Goal: Check status: Check status

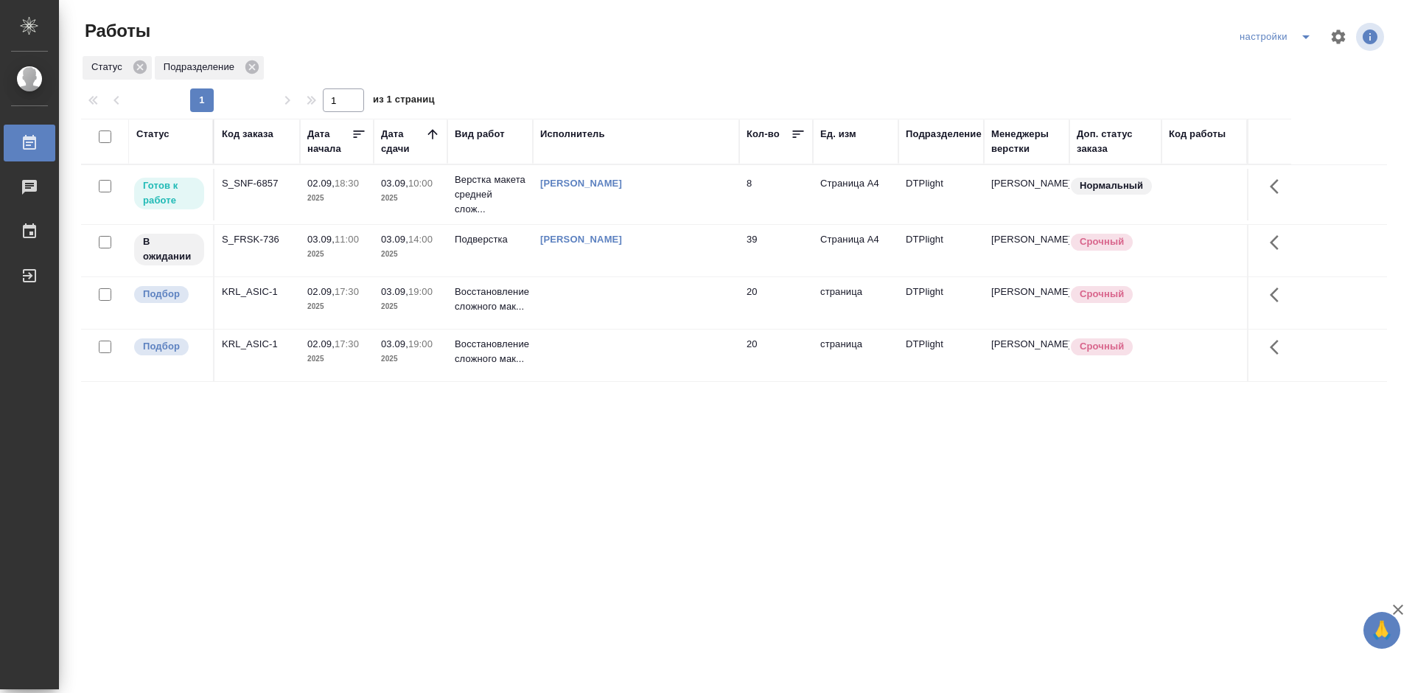
click at [247, 180] on div "S_SNF-6857" at bounding box center [257, 183] width 71 height 15
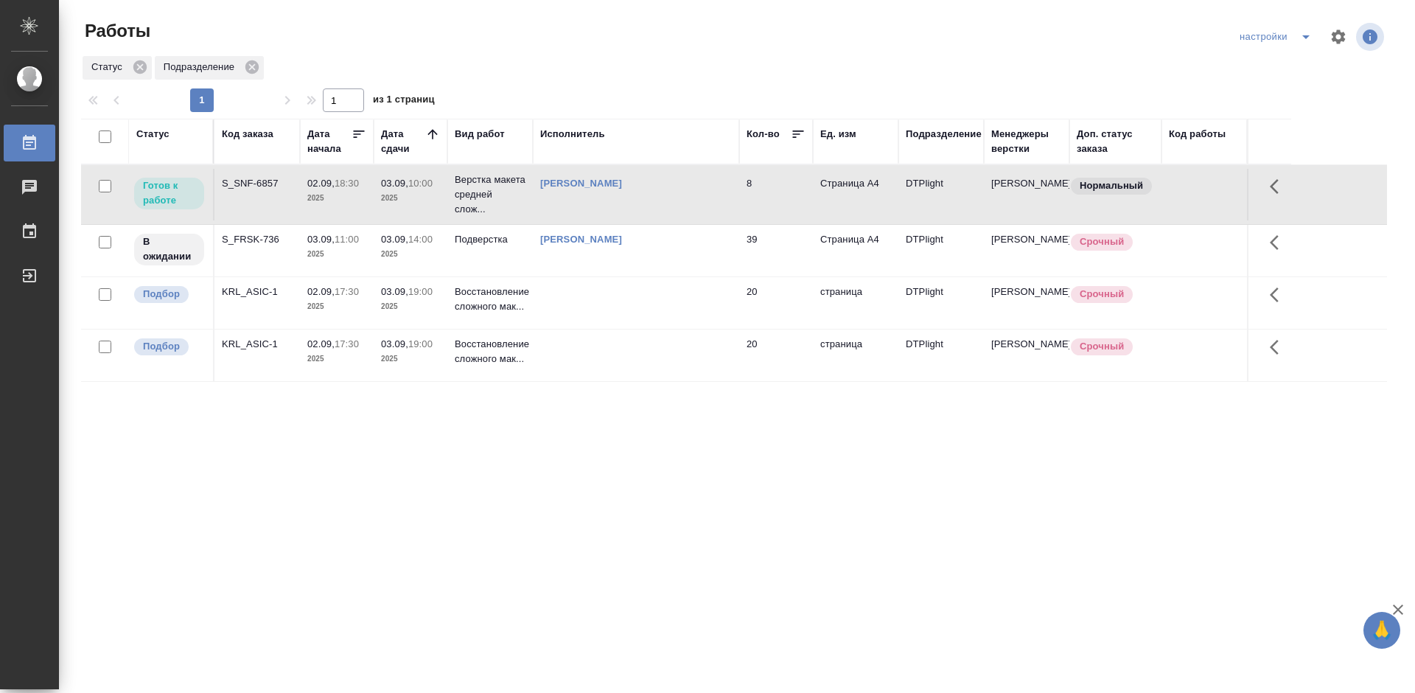
click at [247, 180] on div "S_SNF-6857" at bounding box center [257, 183] width 71 height 15
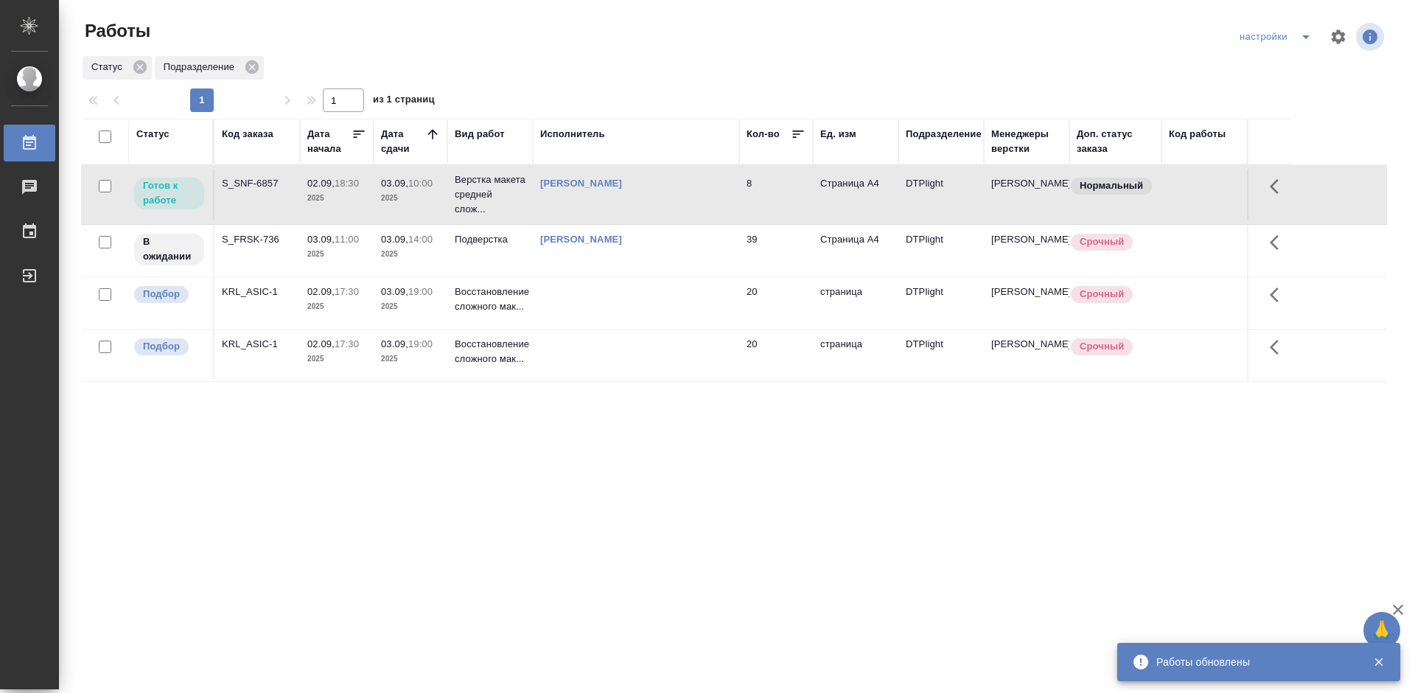
click at [243, 180] on div "S_SNF-6857" at bounding box center [257, 183] width 71 height 15
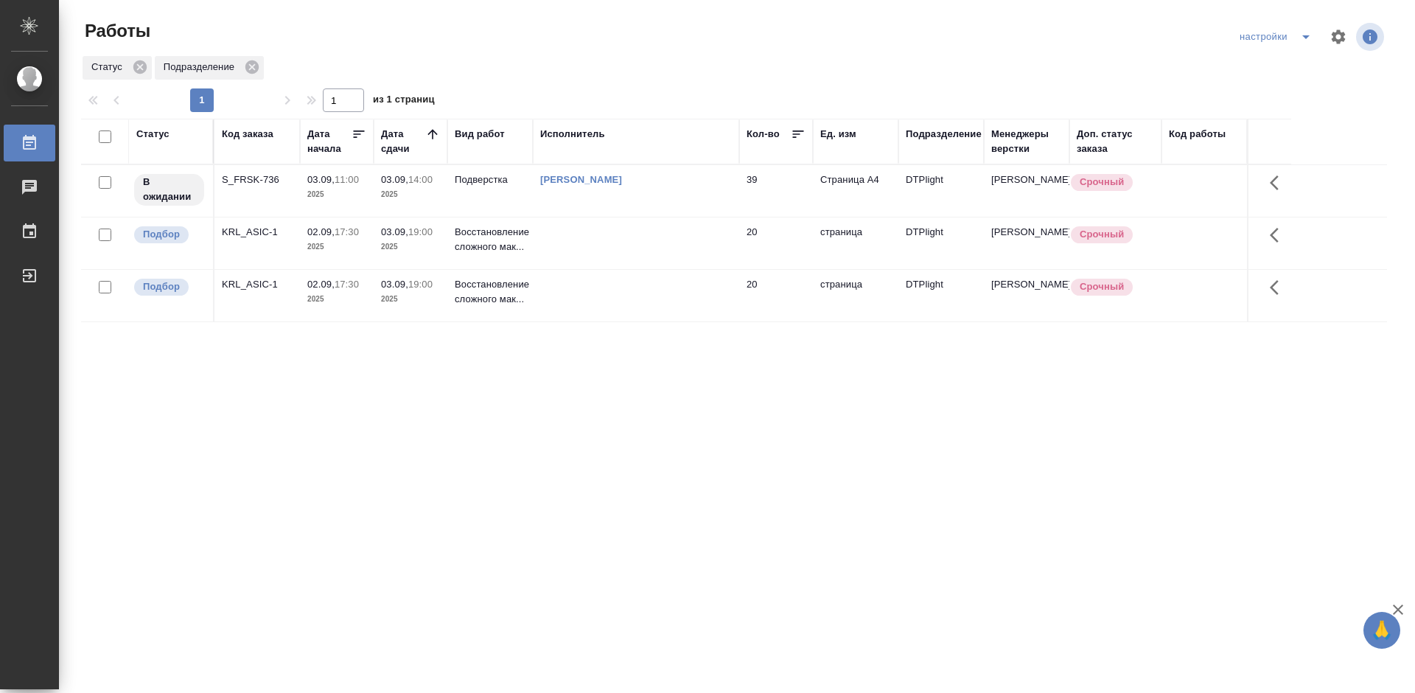
click at [237, 229] on div "KRL_ASIC-1" at bounding box center [257, 232] width 71 height 15
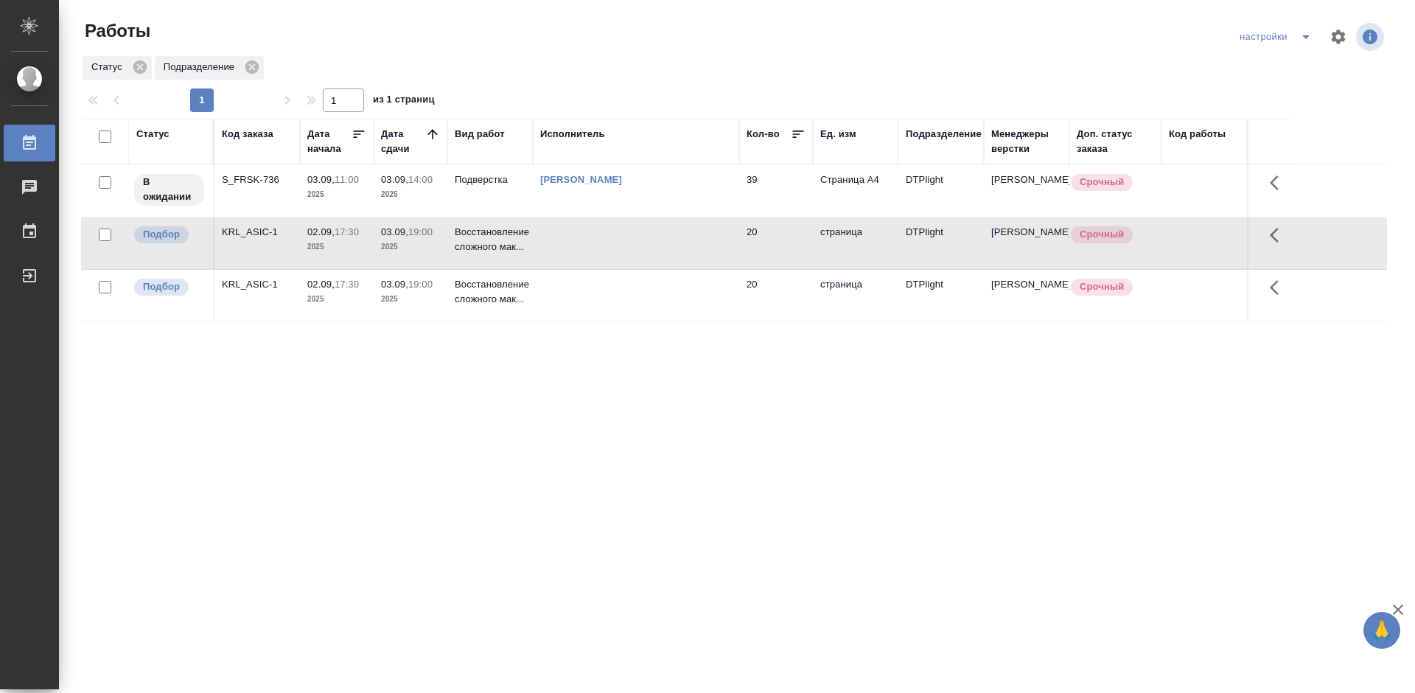
click at [237, 229] on div "KRL_ASIC-1" at bounding box center [257, 232] width 71 height 15
click at [248, 286] on div "KRL_ASIC-1" at bounding box center [257, 284] width 71 height 15
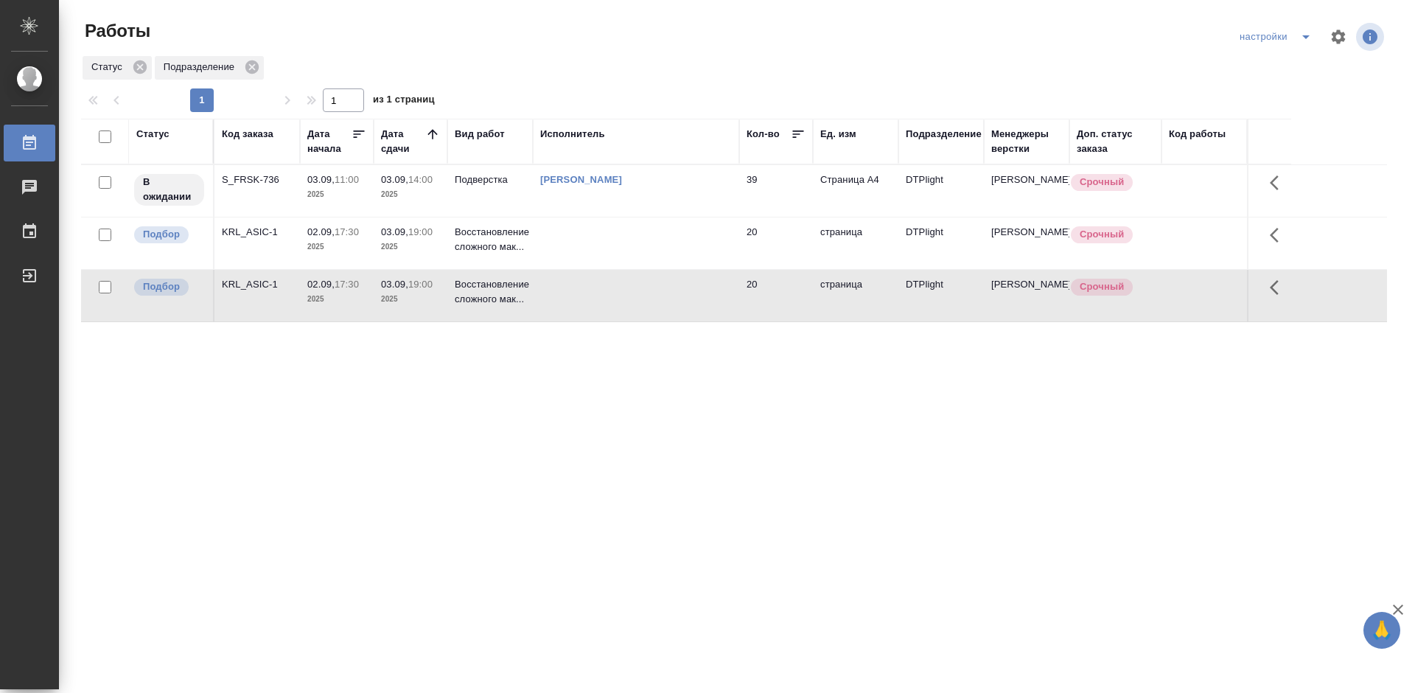
click at [248, 286] on div "KRL_ASIC-1" at bounding box center [257, 284] width 71 height 15
click at [606, 394] on div "Статус Код заказа Дата начала Дата сдачи Вид работ Исполнитель Кол-во Ед. изм П…" at bounding box center [734, 384] width 1306 height 531
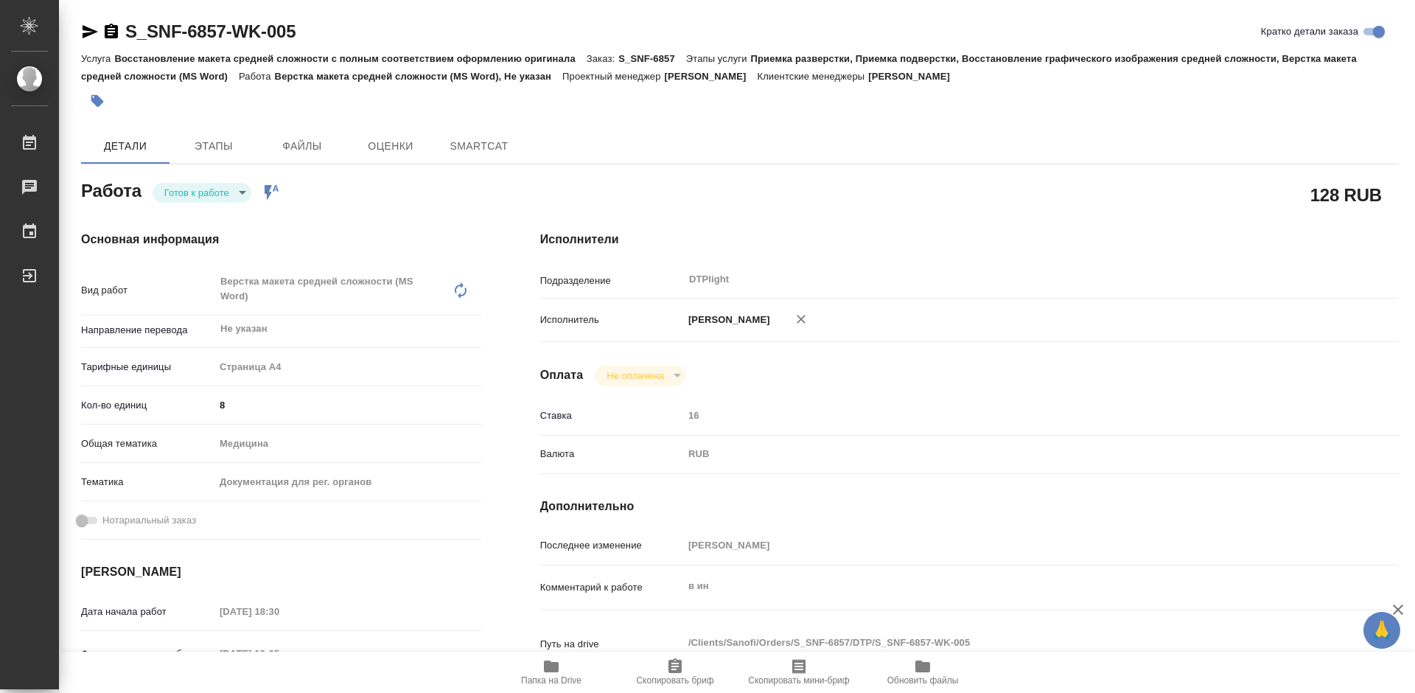
type textarea "x"
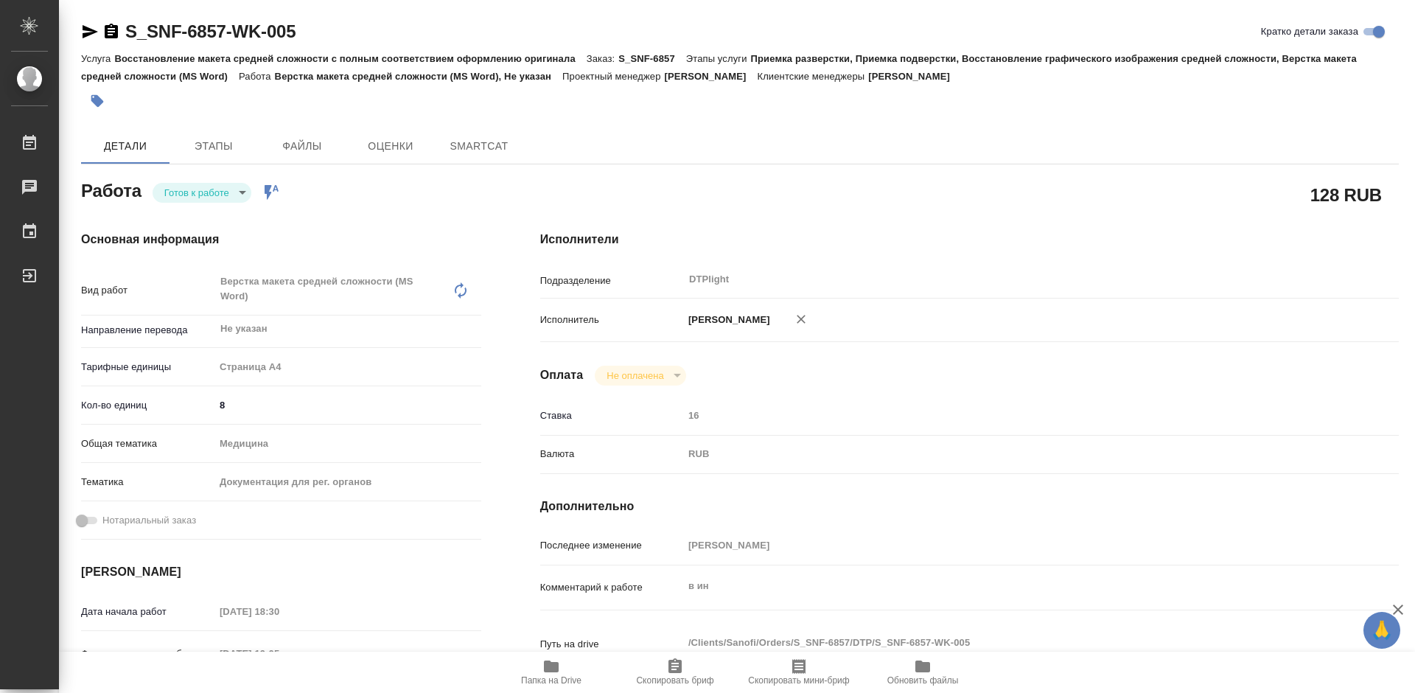
type textarea "x"
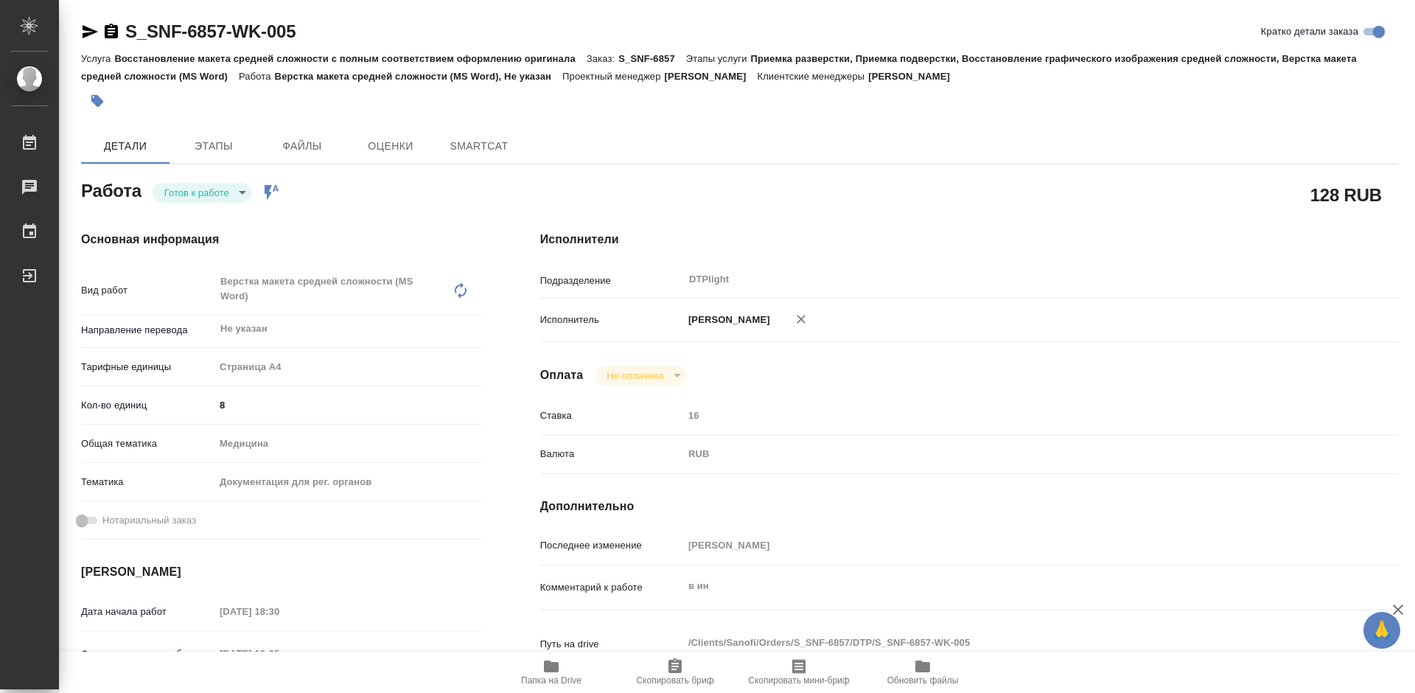
type textarea "x"
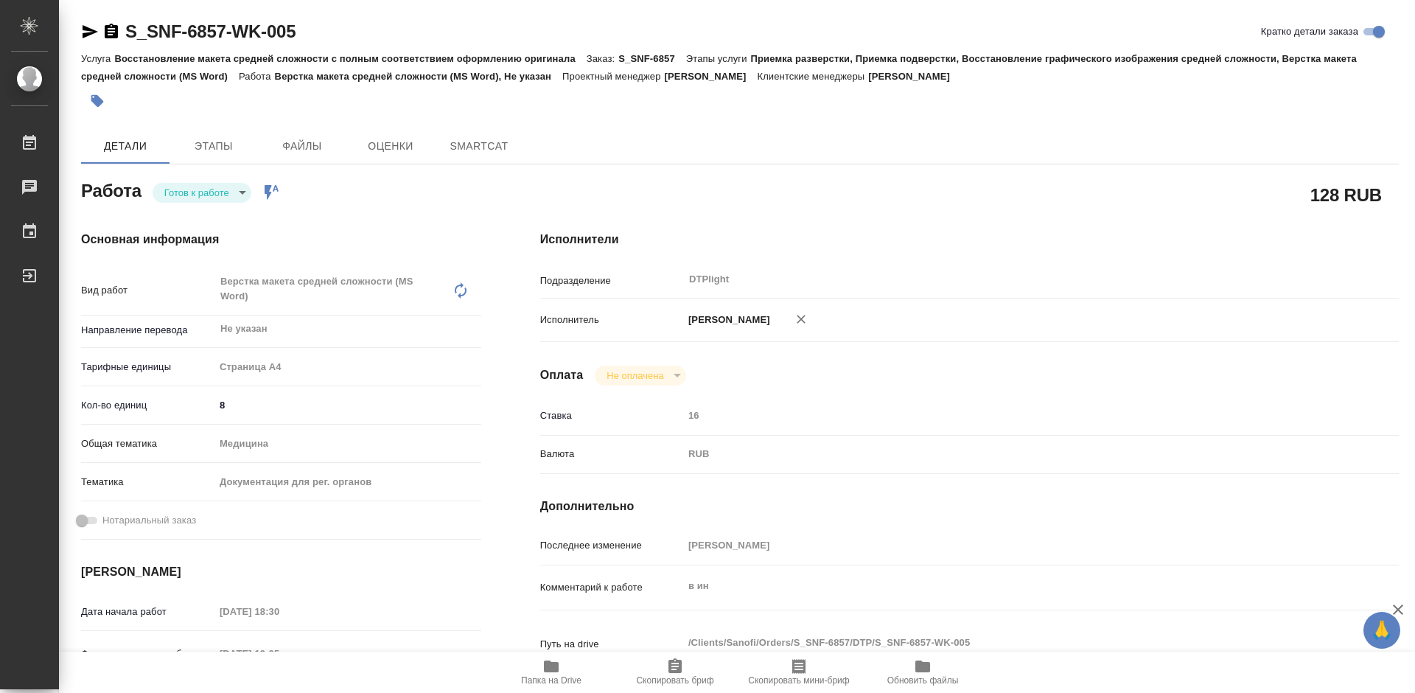
type textarea "x"
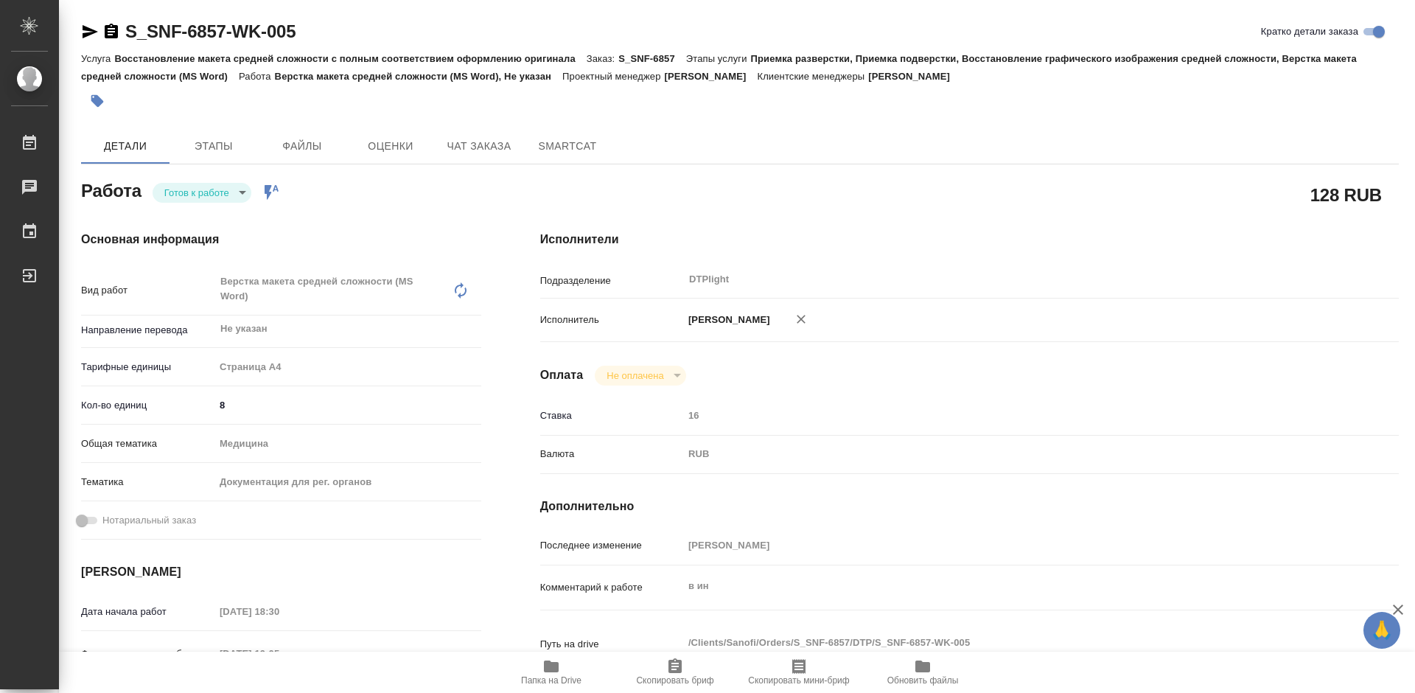
type textarea "x"
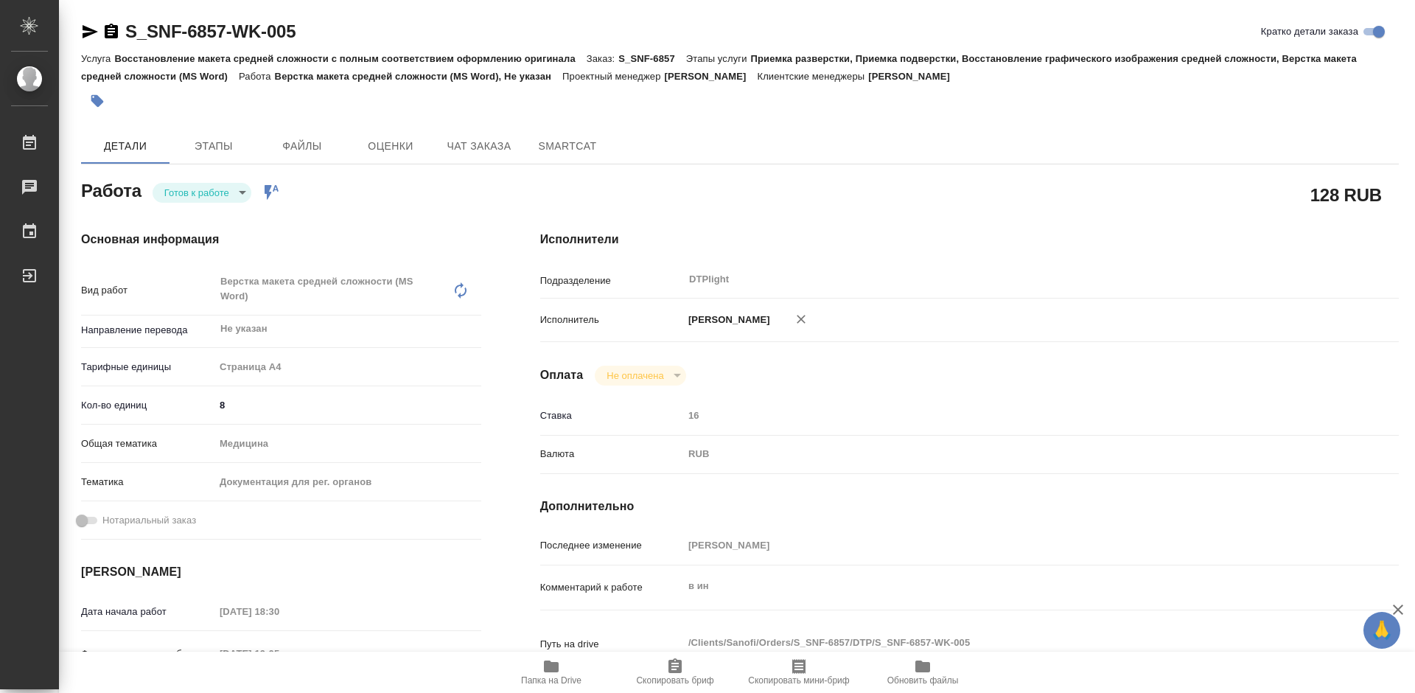
type textarea "x"
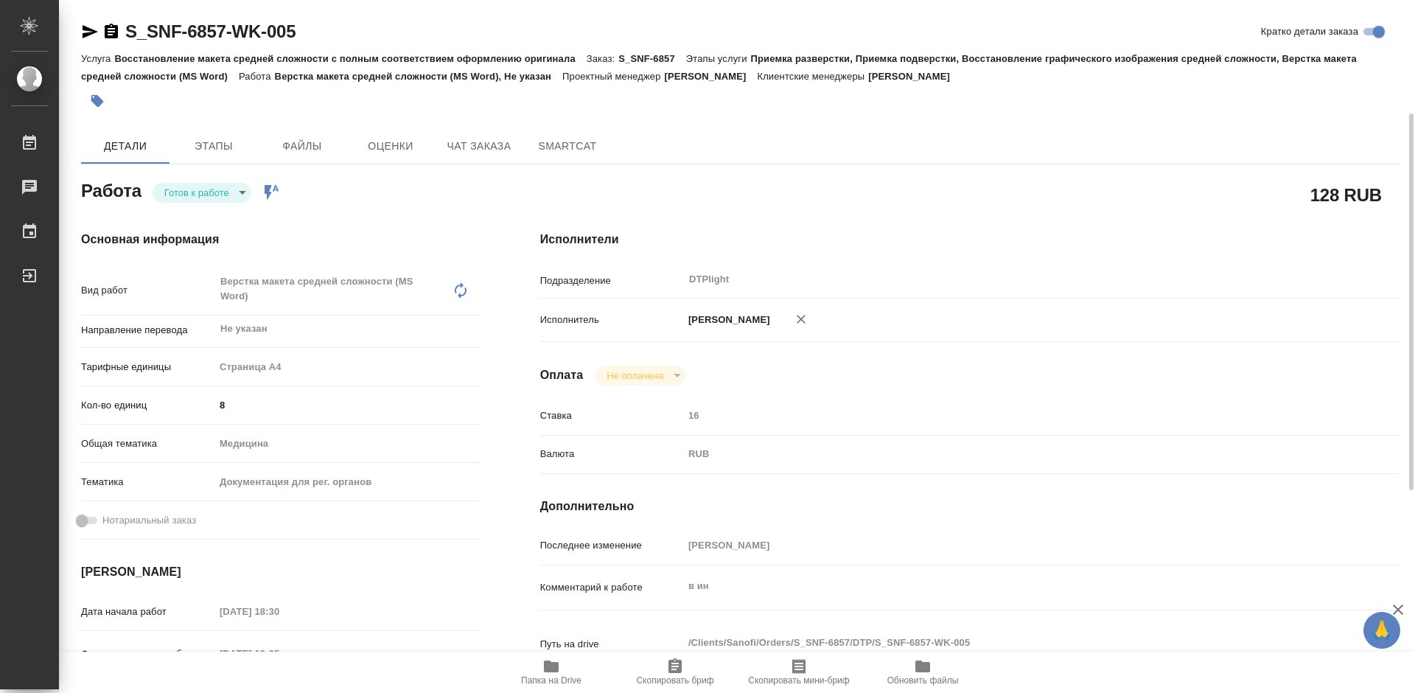
scroll to position [74, 0]
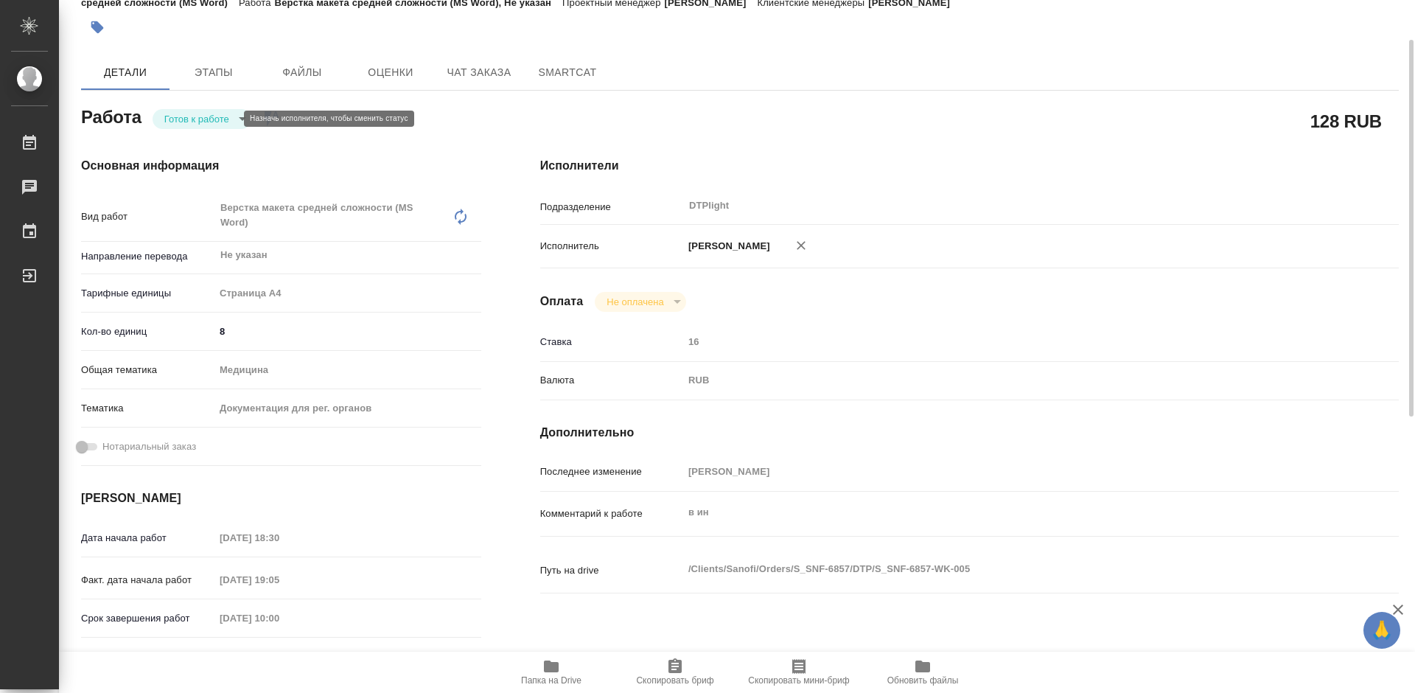
click at [218, 118] on body "🙏 .cls-1 fill:#fff; AWATERA Tretyakova Mariya Работы 0 Чаты График Выйти S_SNF-…" at bounding box center [707, 346] width 1415 height 693
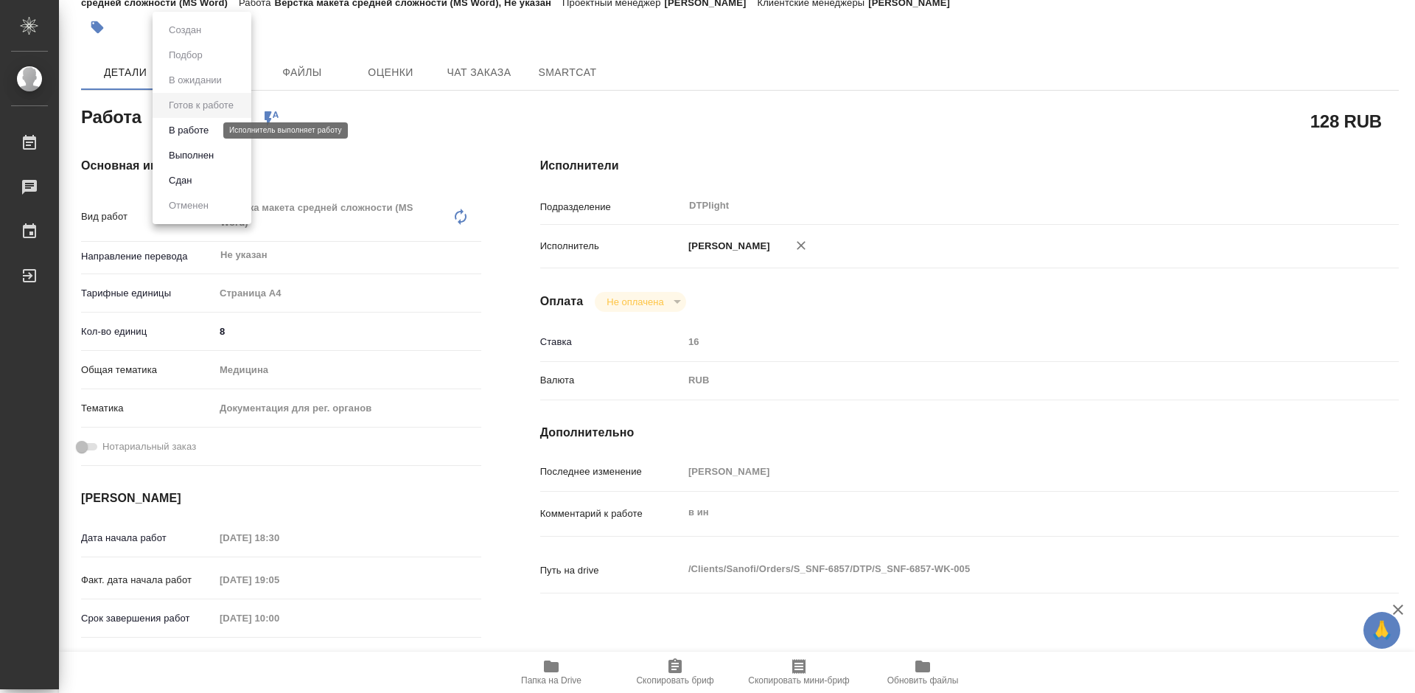
click at [205, 127] on button "В работе" at bounding box center [188, 130] width 49 height 16
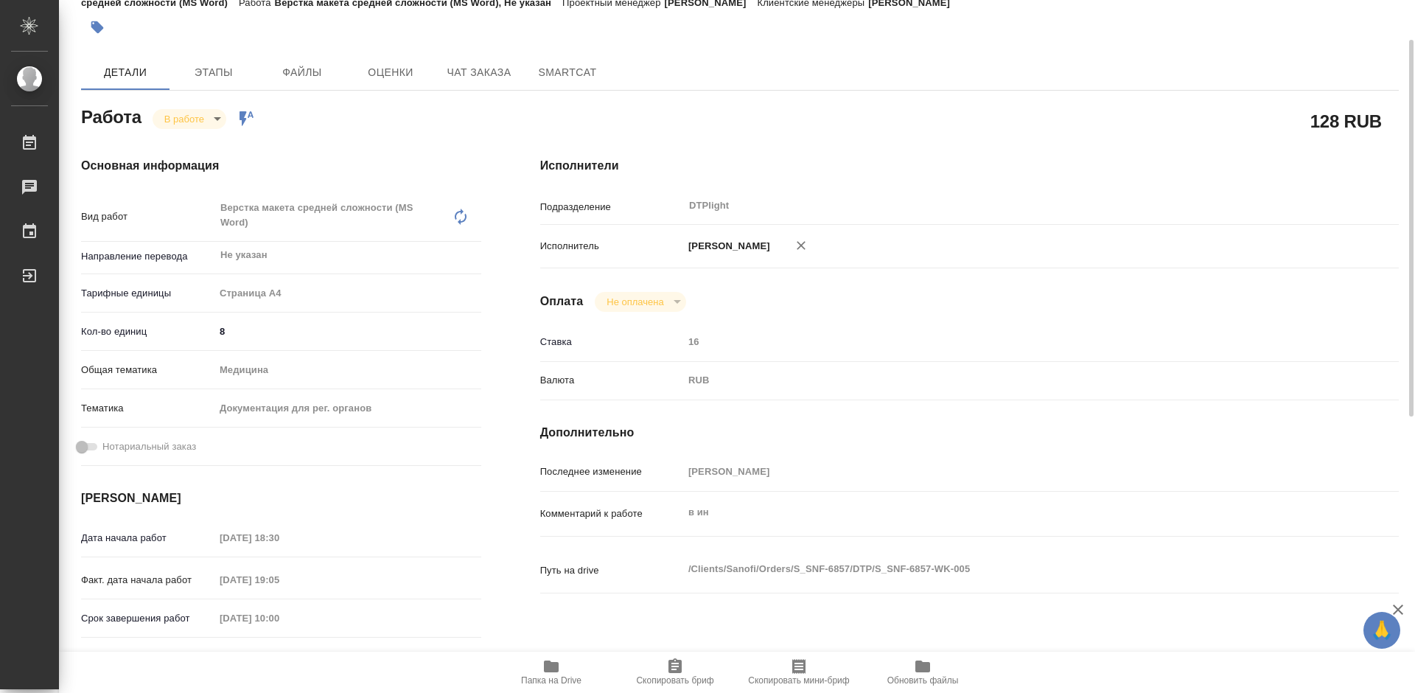
type textarea "x"
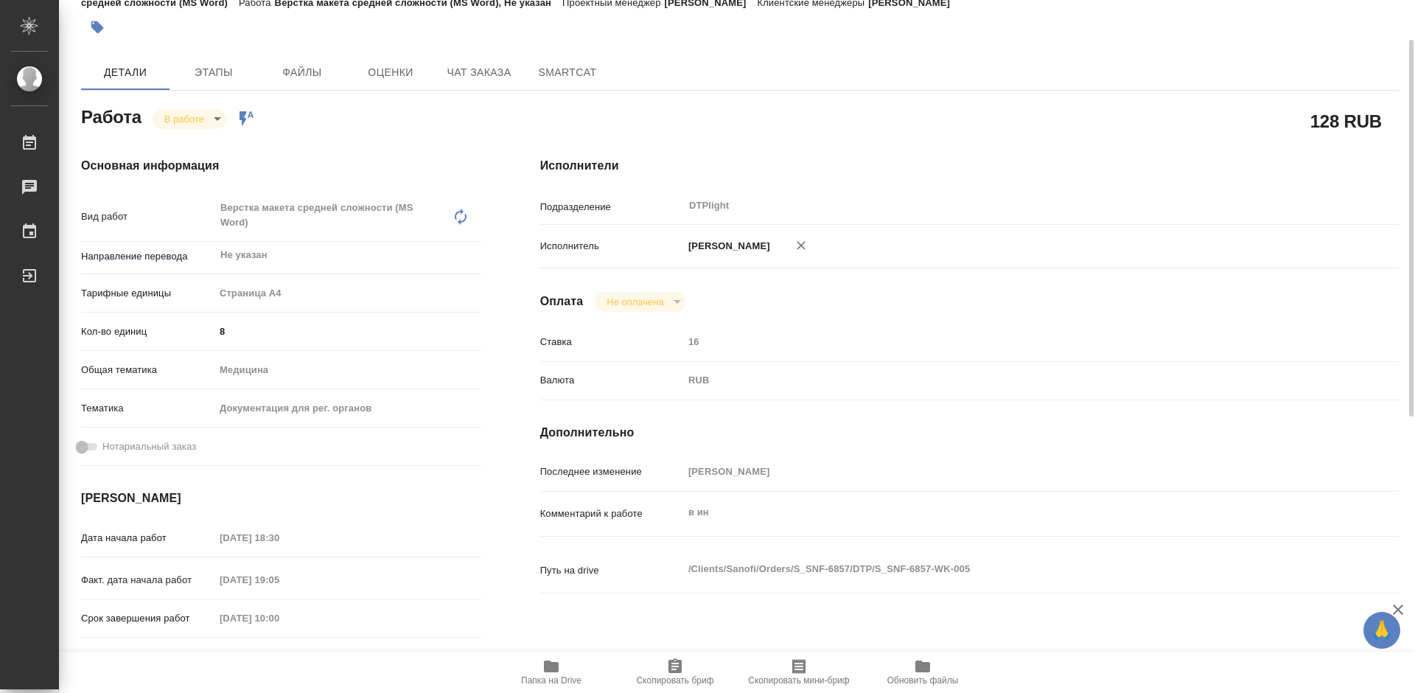
type textarea "x"
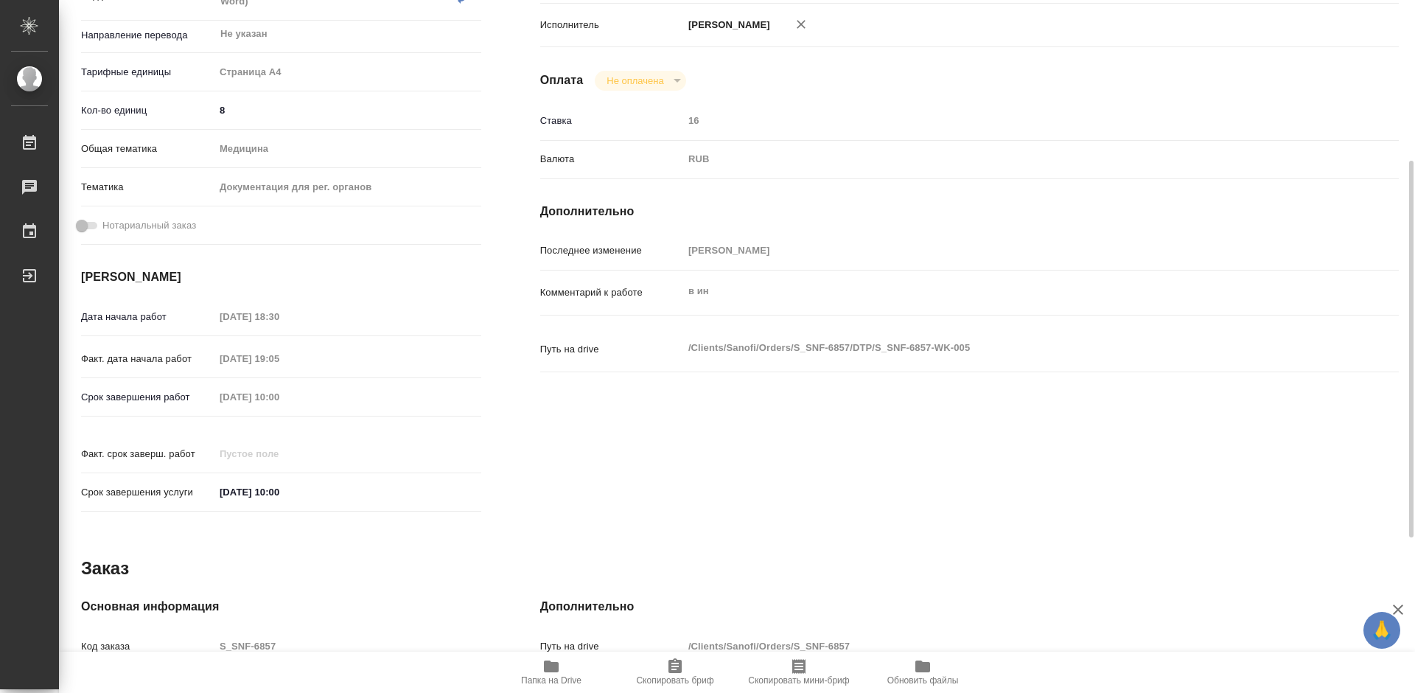
type textarea "x"
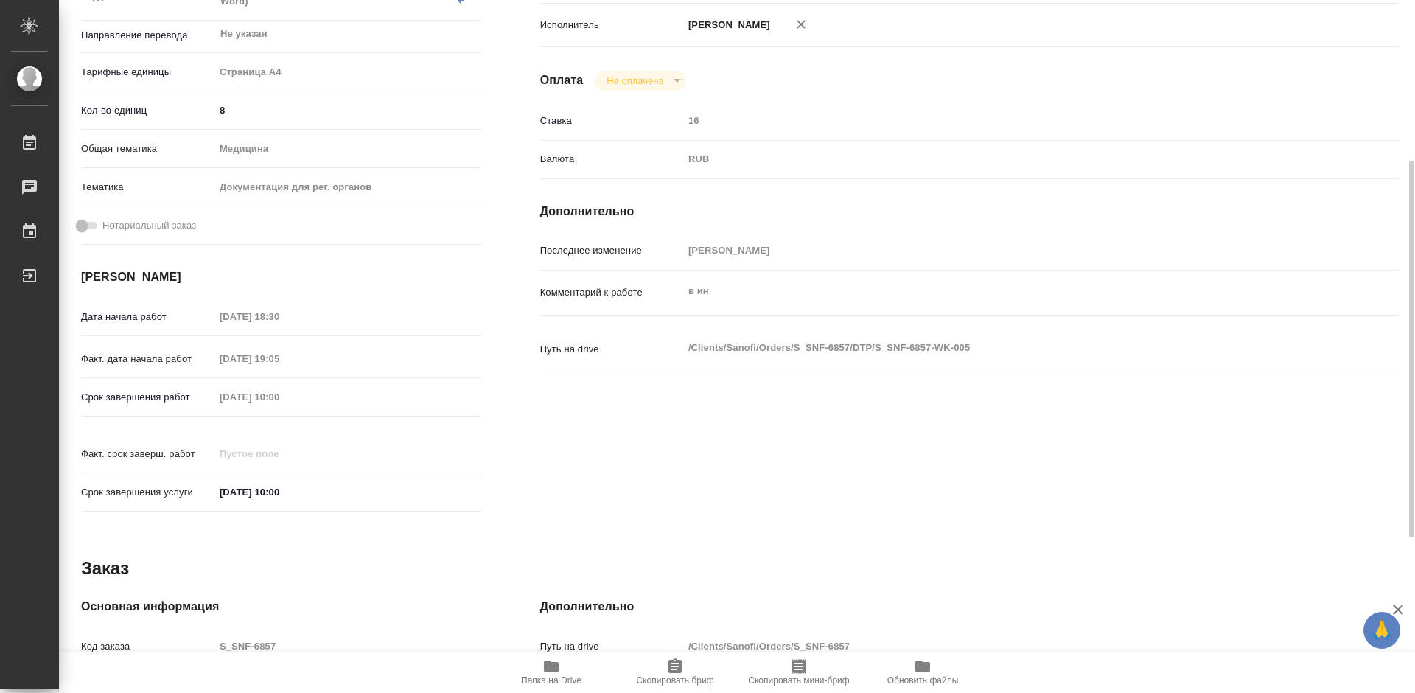
scroll to position [442, 0]
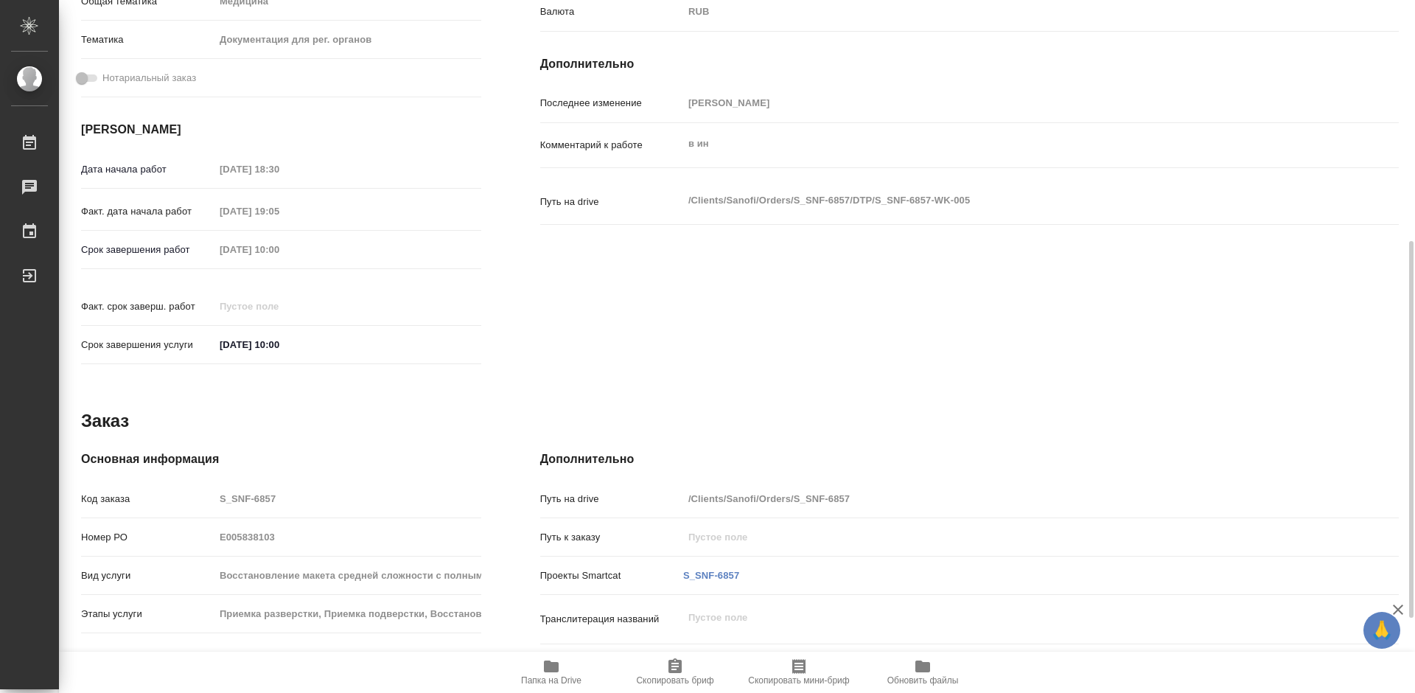
click at [551, 673] on icon "button" at bounding box center [551, 666] width 18 height 18
click at [569, 668] on span "Папка на Drive" at bounding box center [551, 671] width 106 height 28
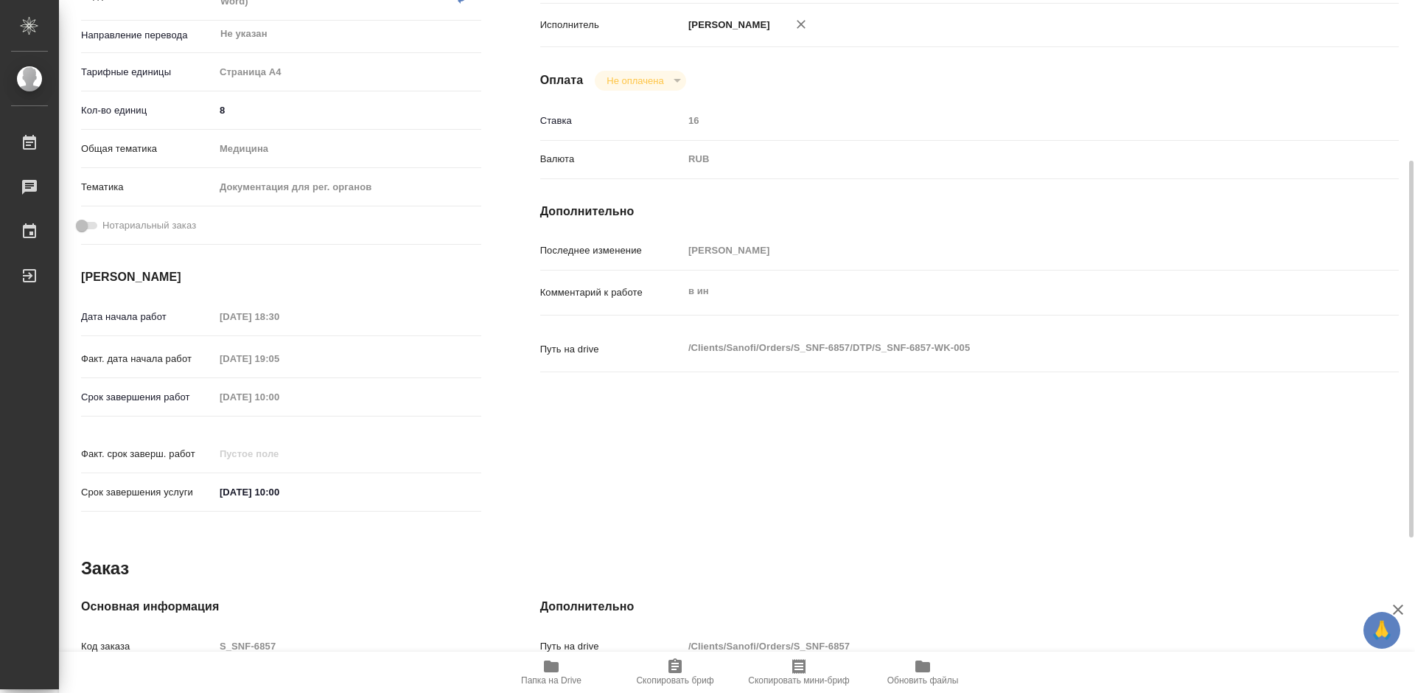
scroll to position [0, 0]
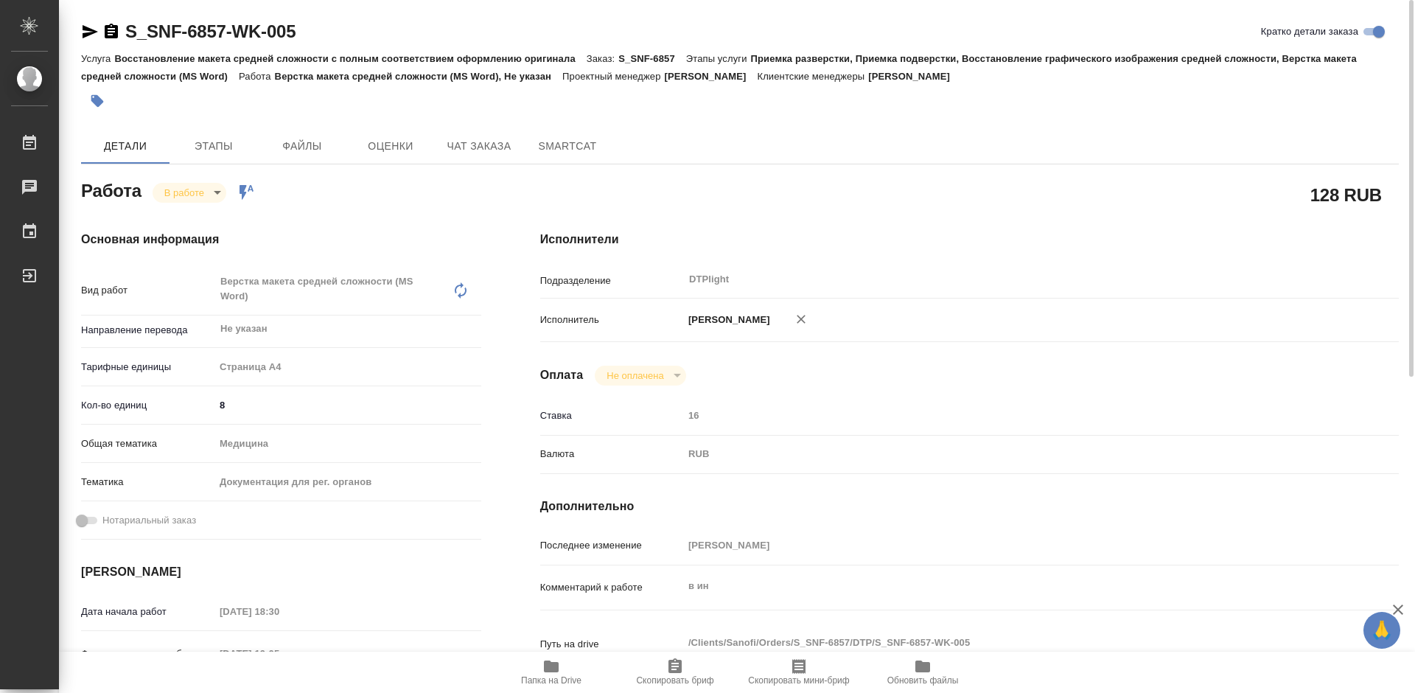
click at [193, 198] on body "🙏 .cls-1 fill:#fff; AWATERA Tretyakova Mariya Работы 0 Чаты График Выйти S_SNF-…" at bounding box center [707, 346] width 1415 height 693
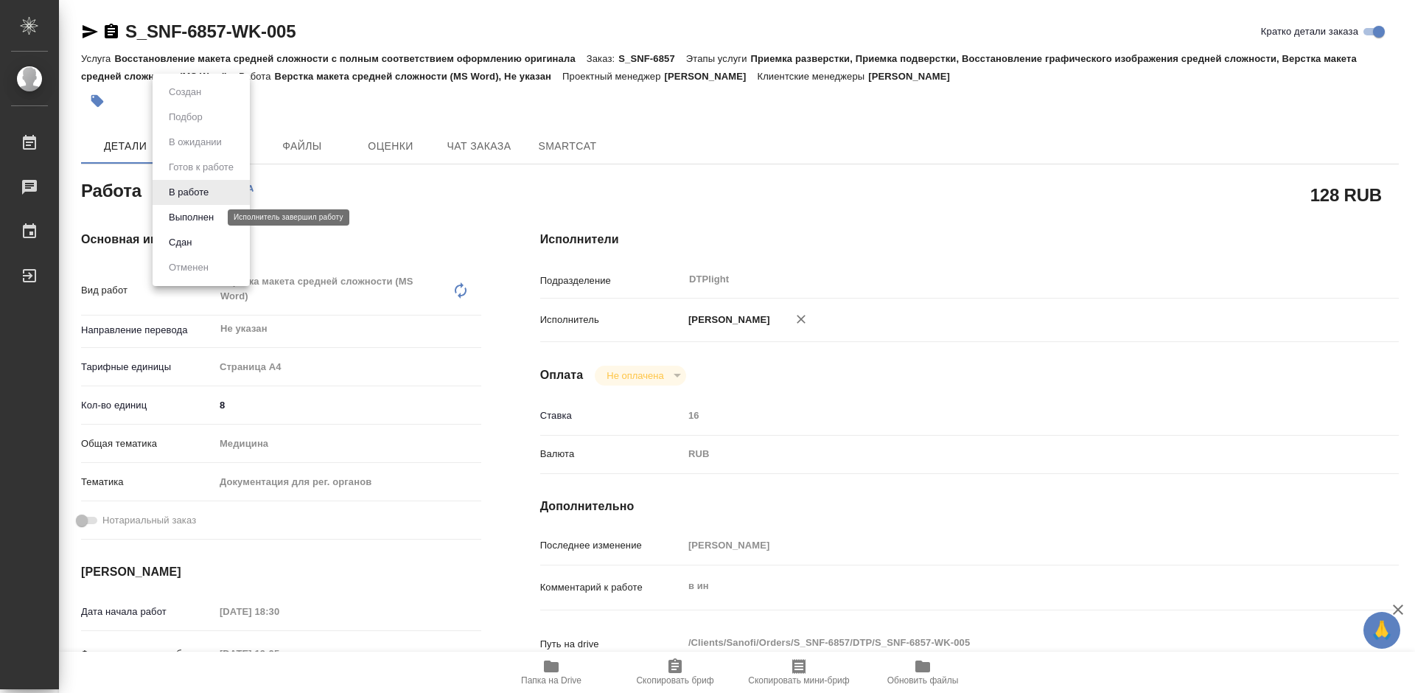
click at [191, 217] on button "Выполнен" at bounding box center [191, 217] width 54 height 16
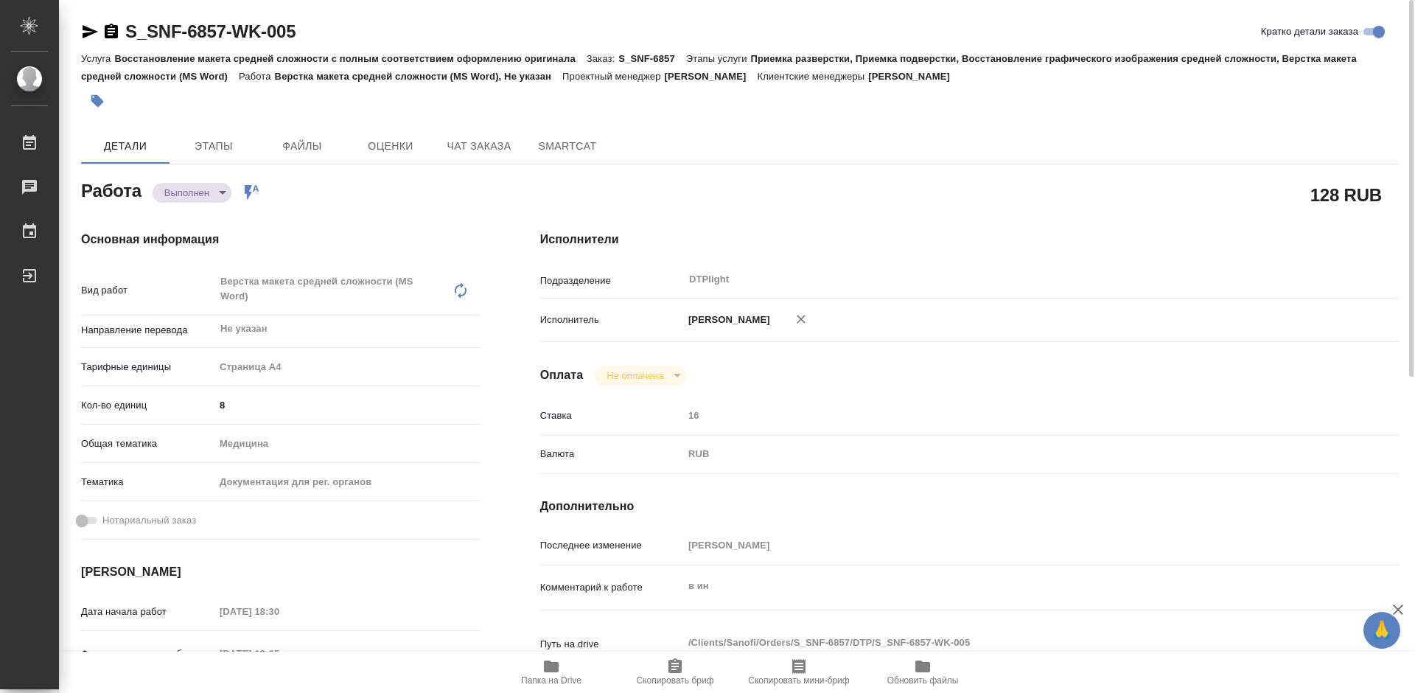
type textarea "x"
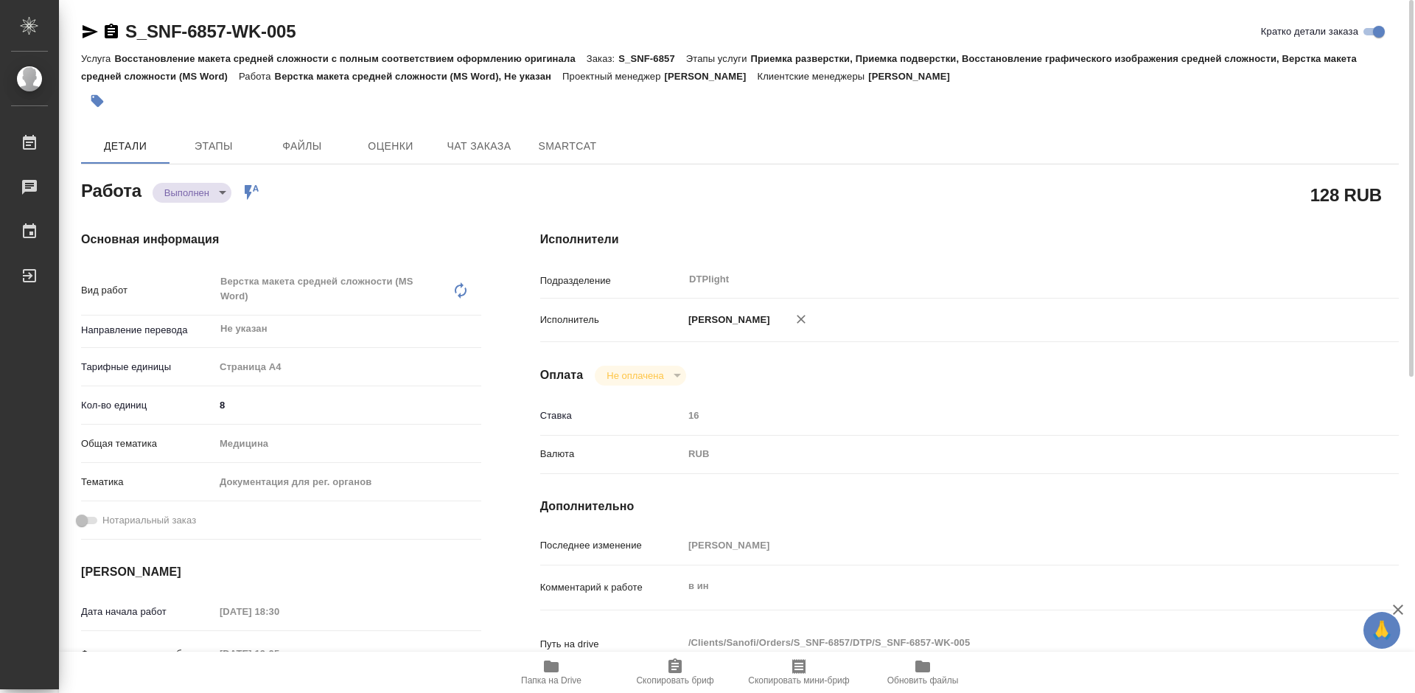
type textarea "x"
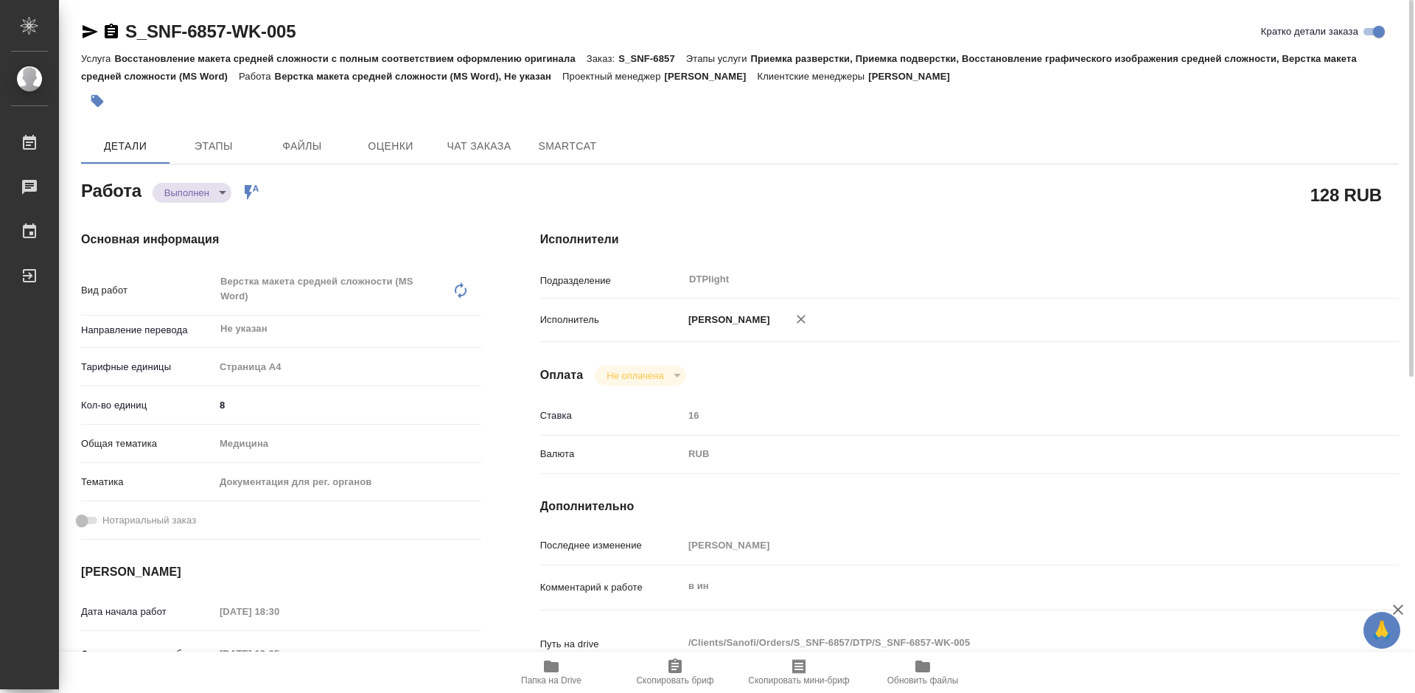
type textarea "x"
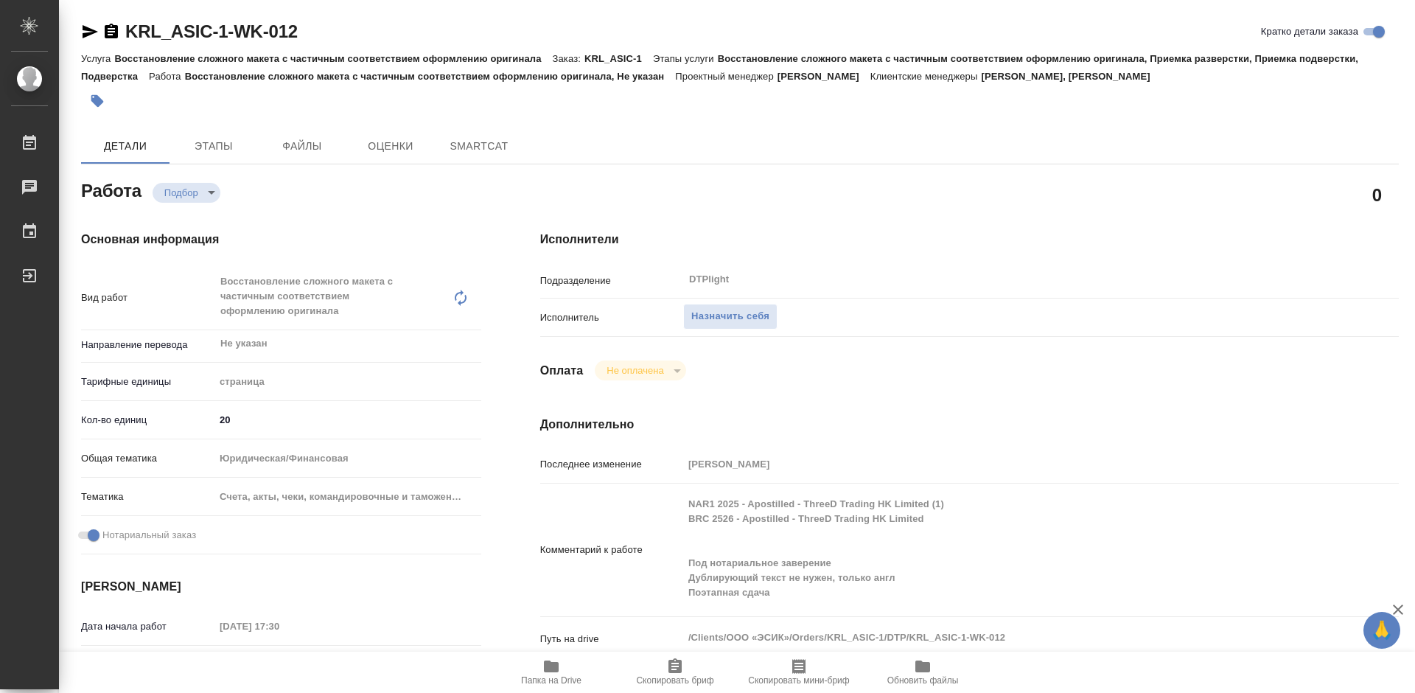
type textarea "x"
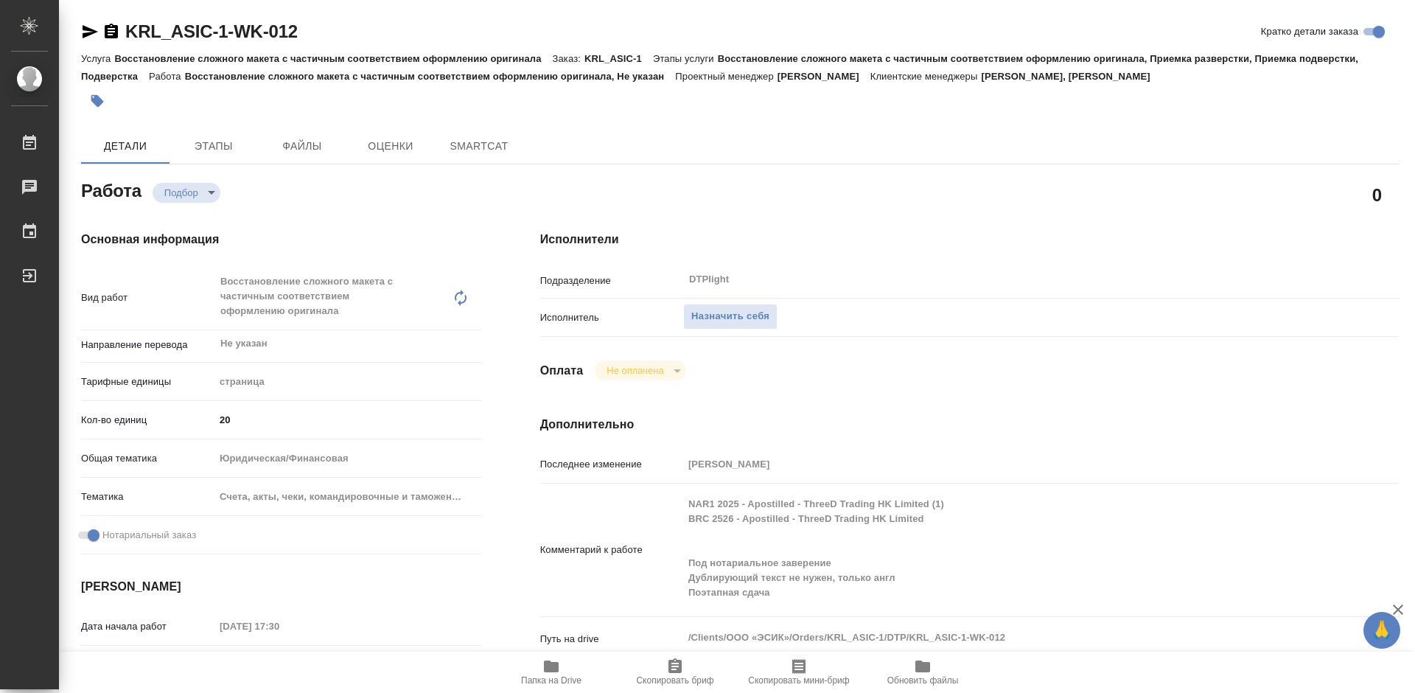
type textarea "x"
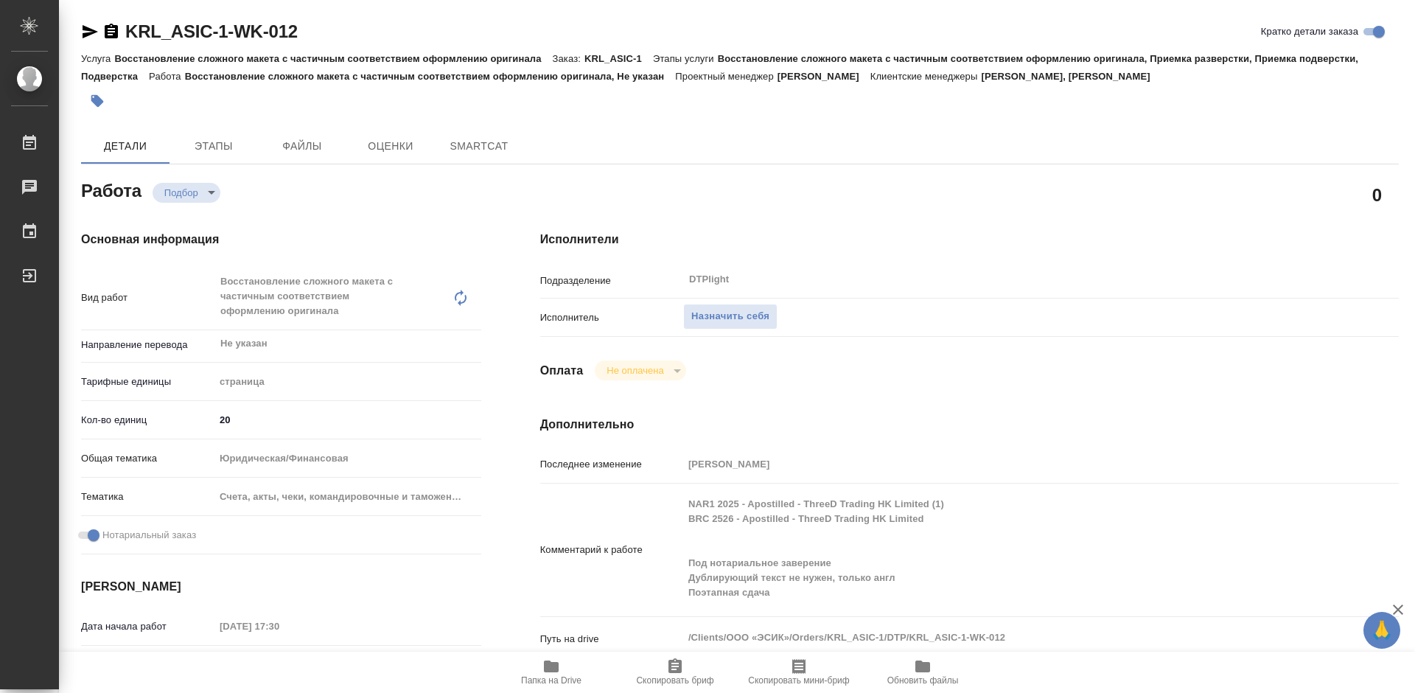
type textarea "x"
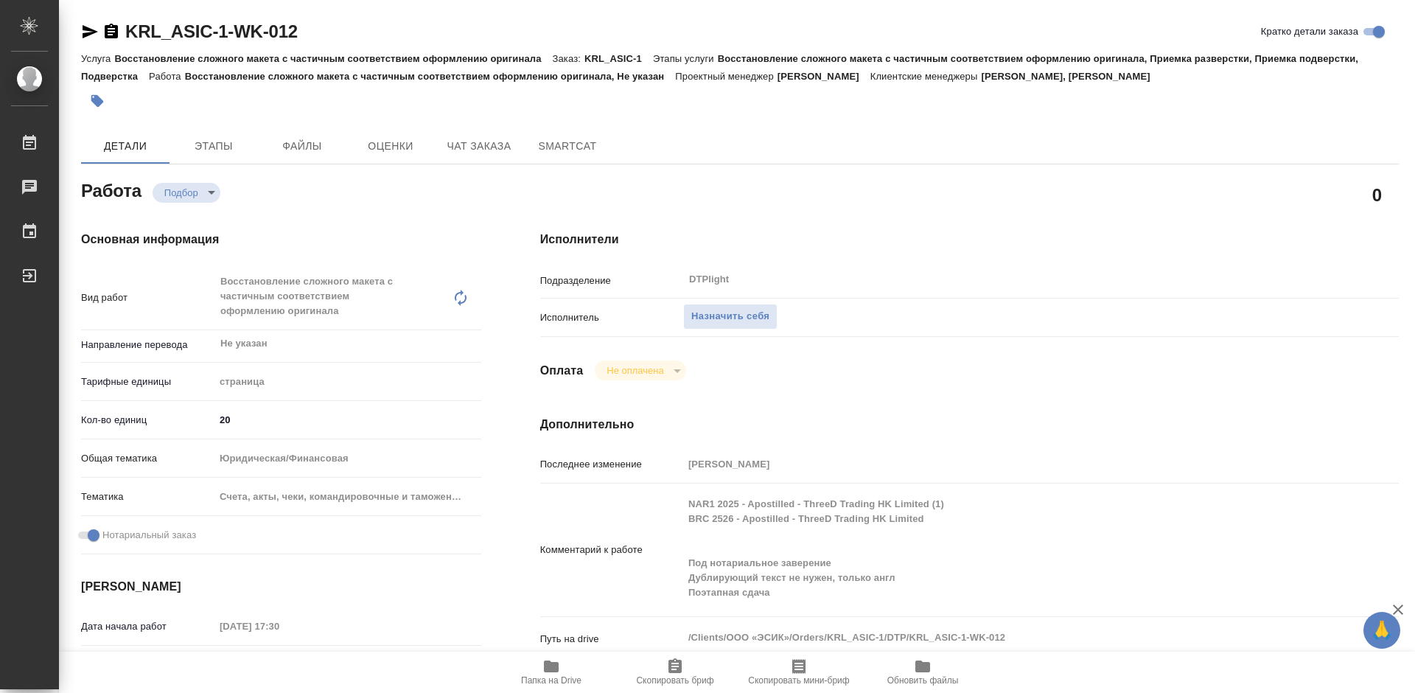
type textarea "x"
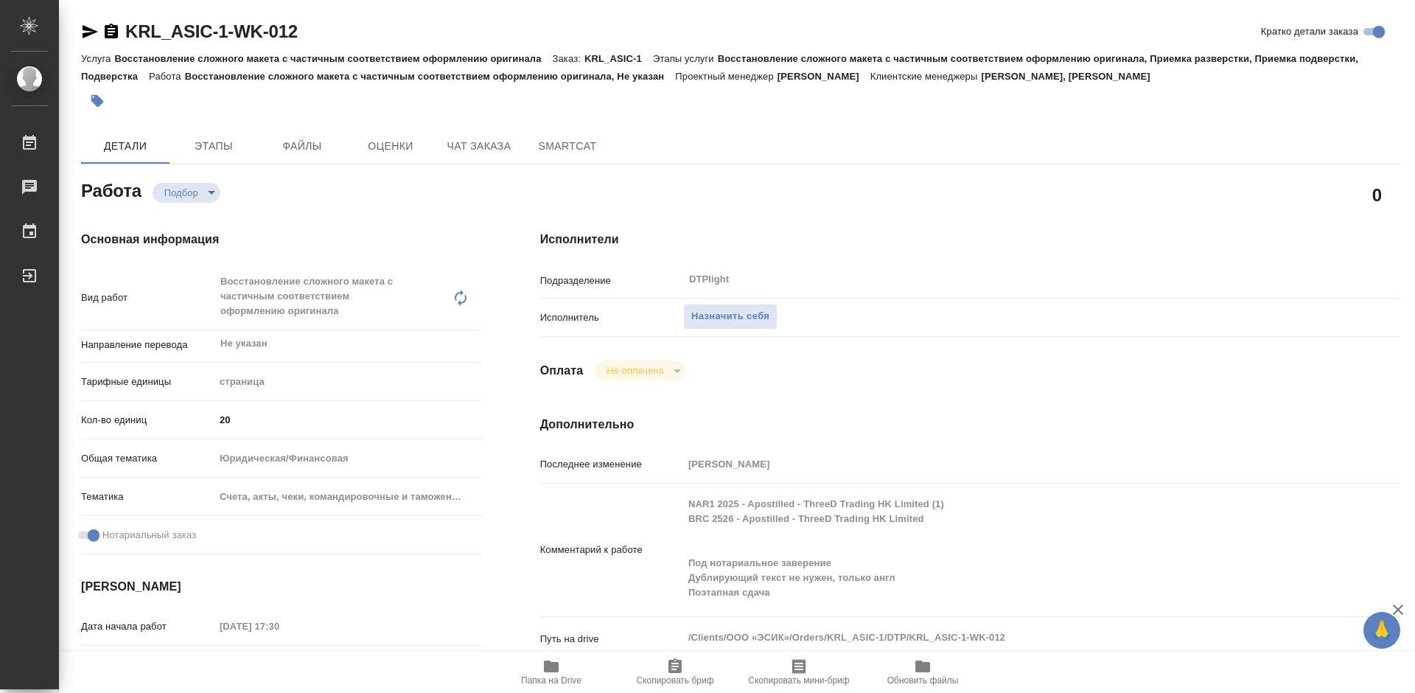
scroll to position [147, 0]
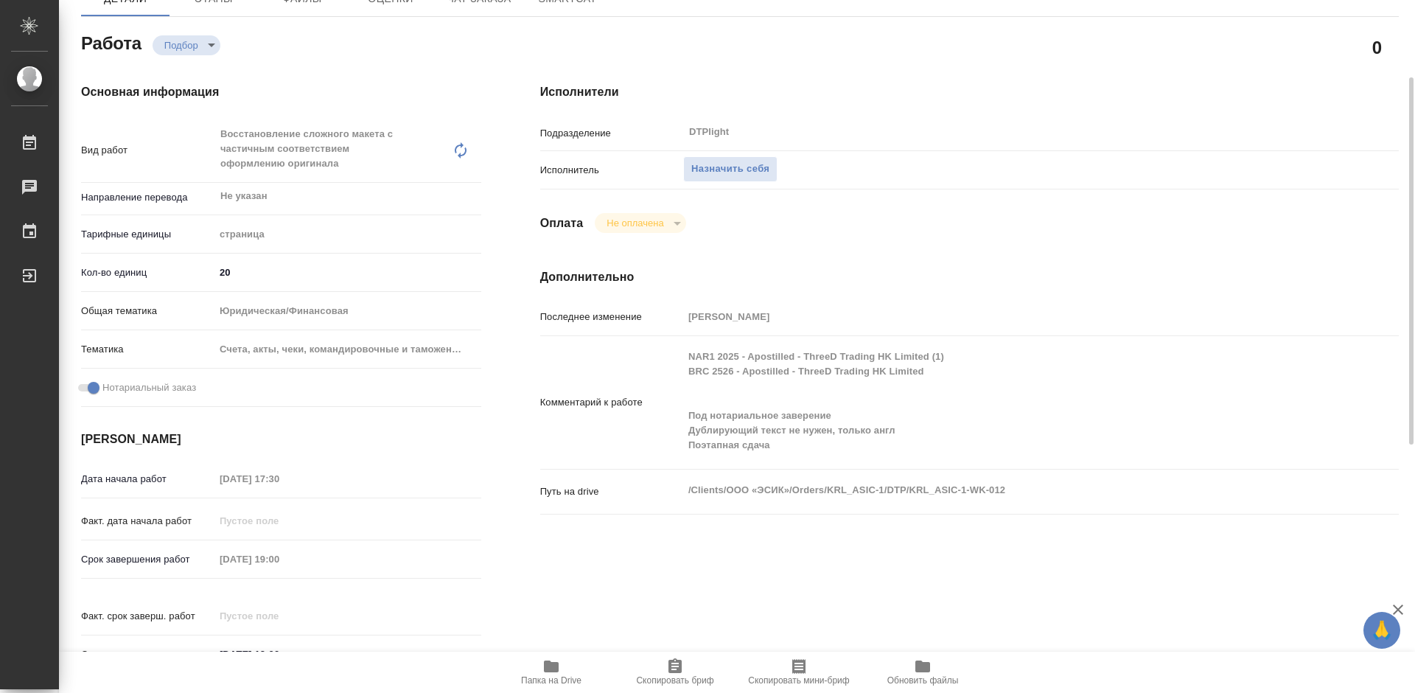
type textarea "x"
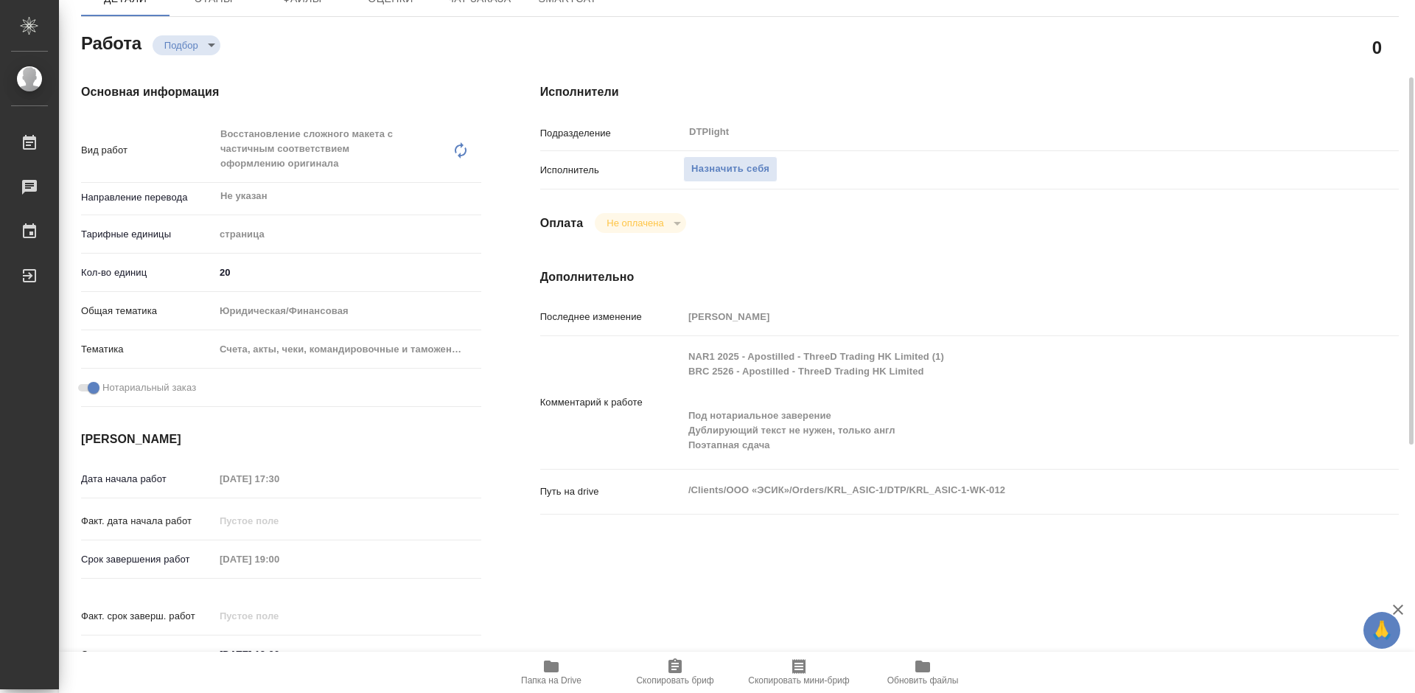
click at [549, 665] on icon "button" at bounding box center [551, 666] width 15 height 12
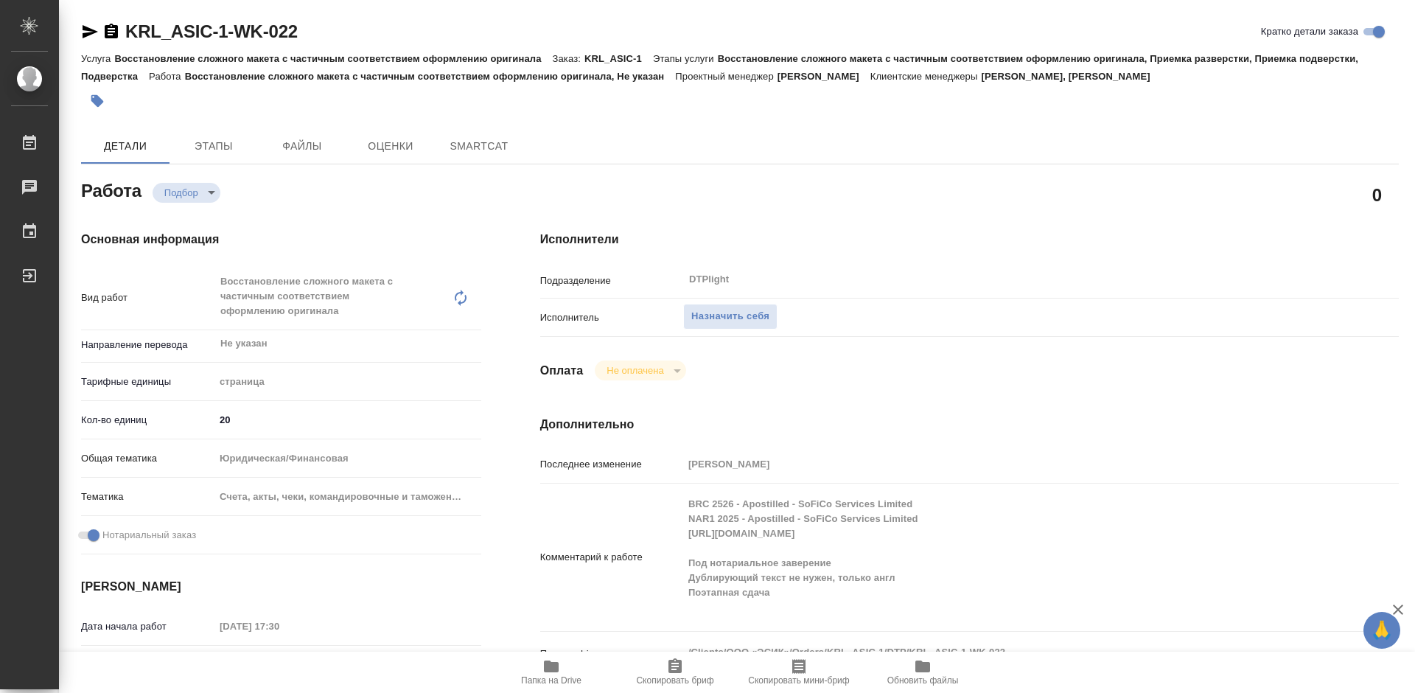
type textarea "x"
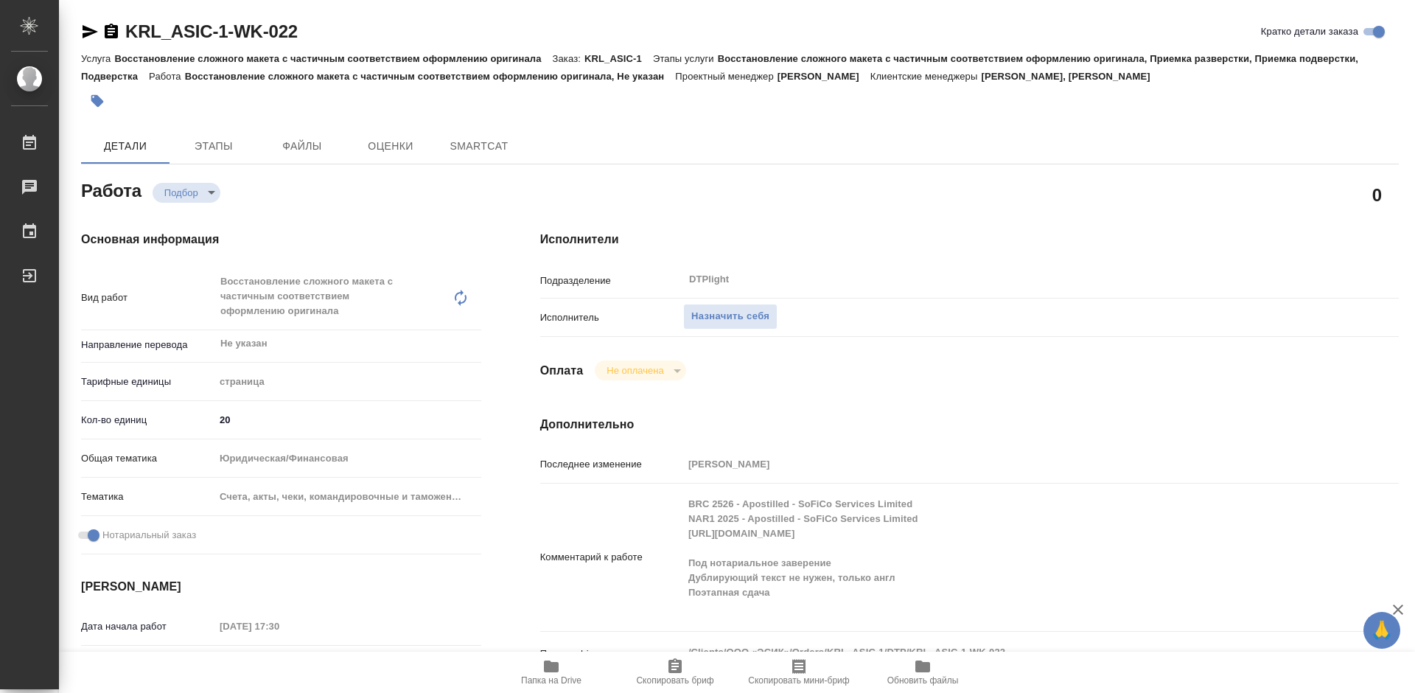
type textarea "x"
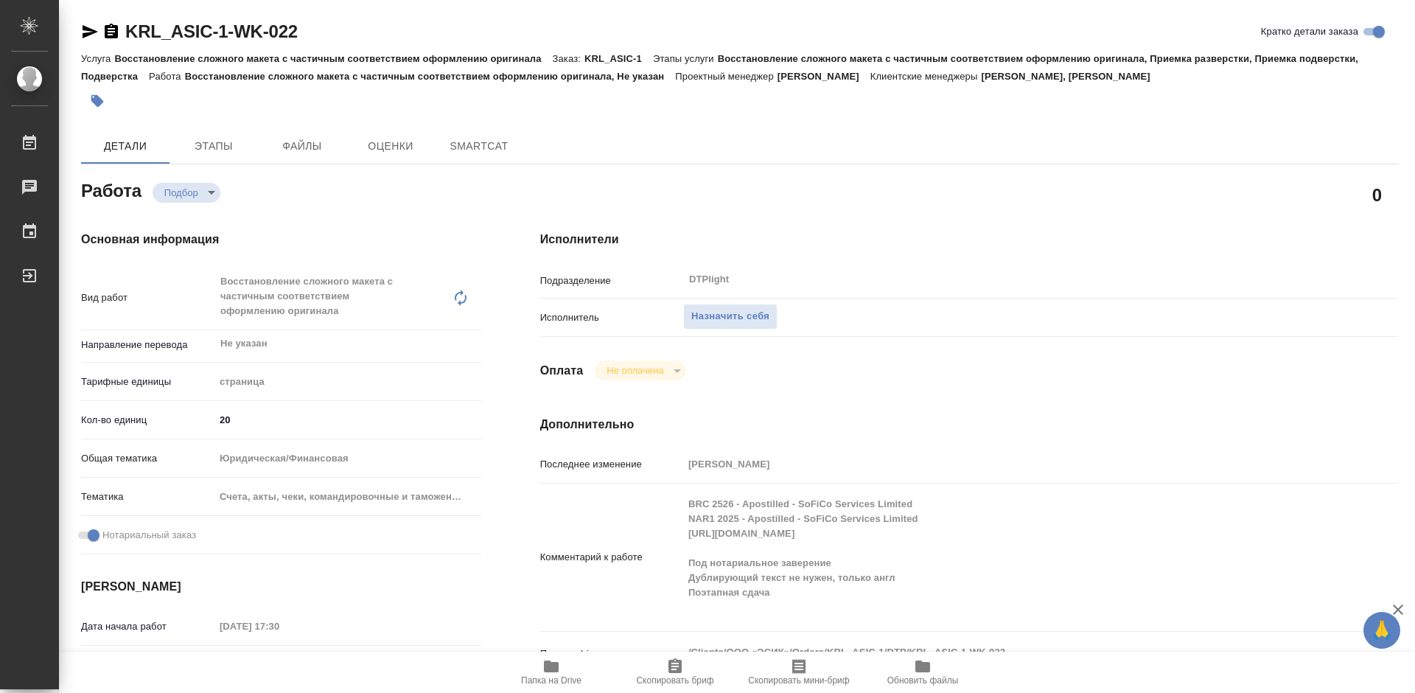
type textarea "x"
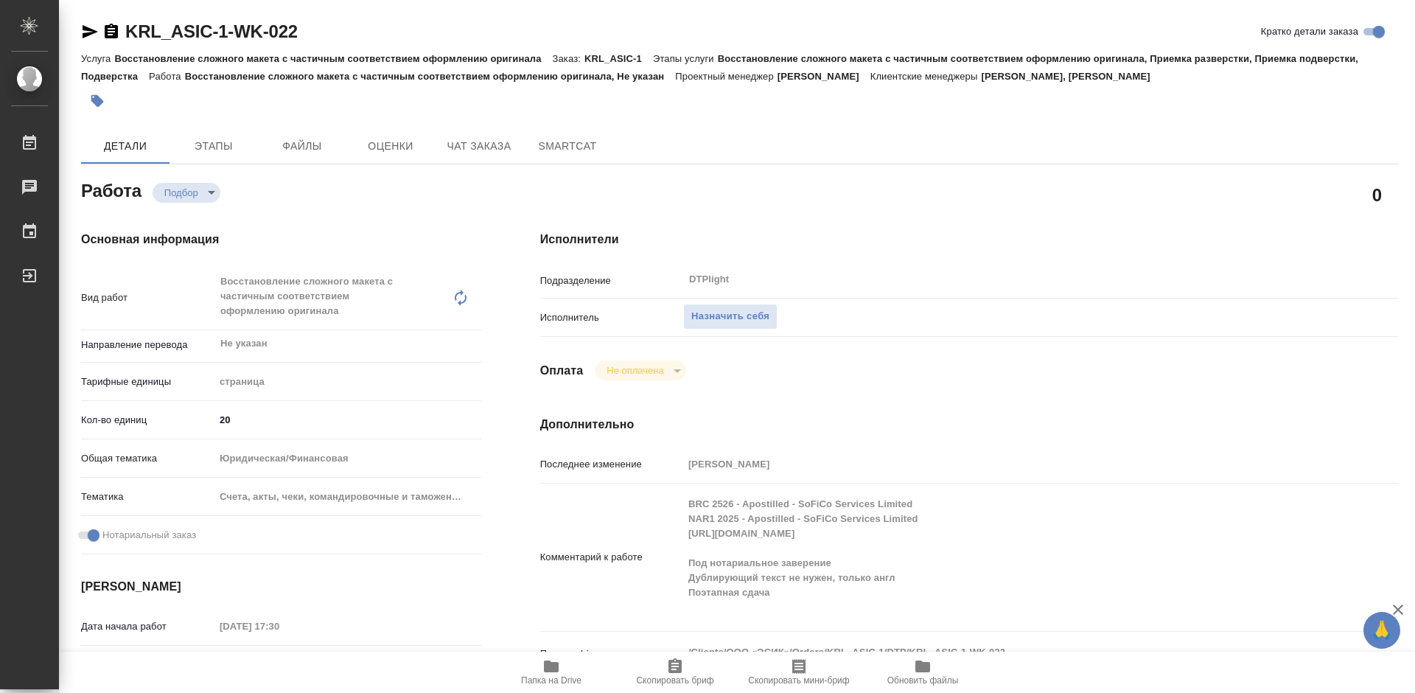
scroll to position [221, 0]
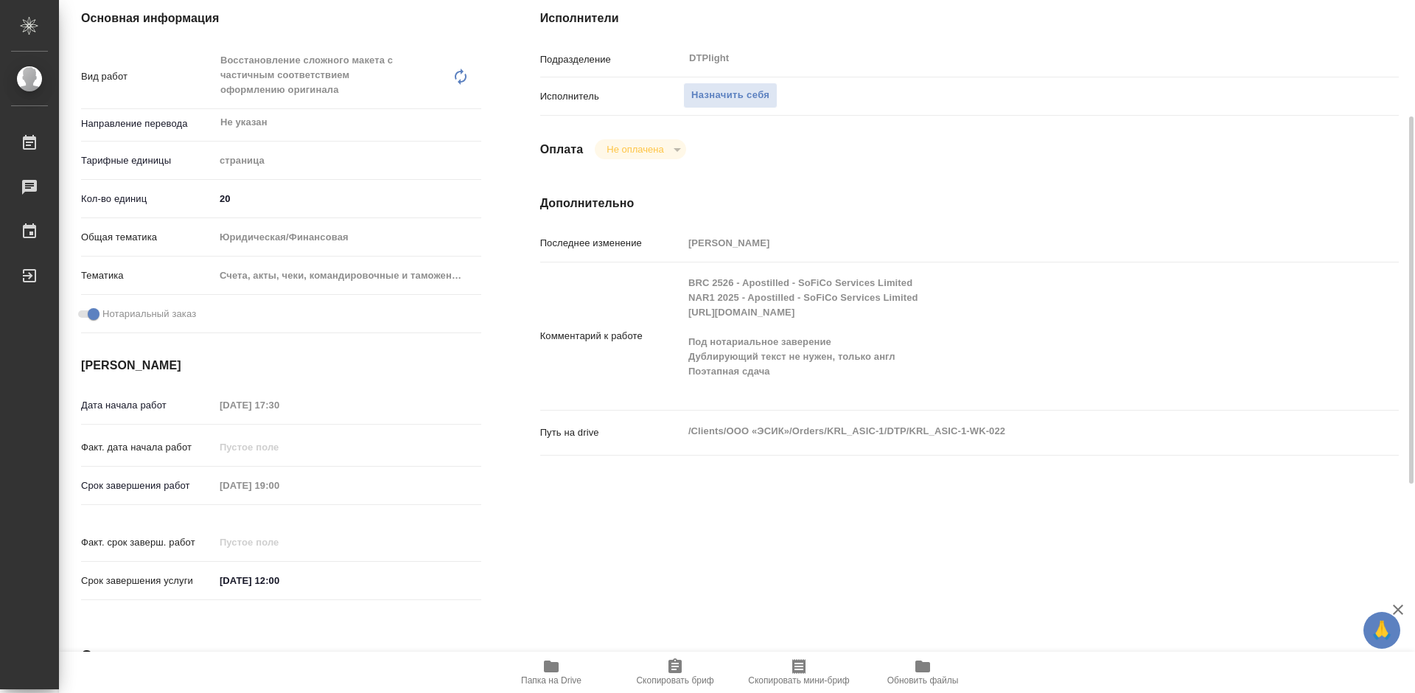
type textarea "x"
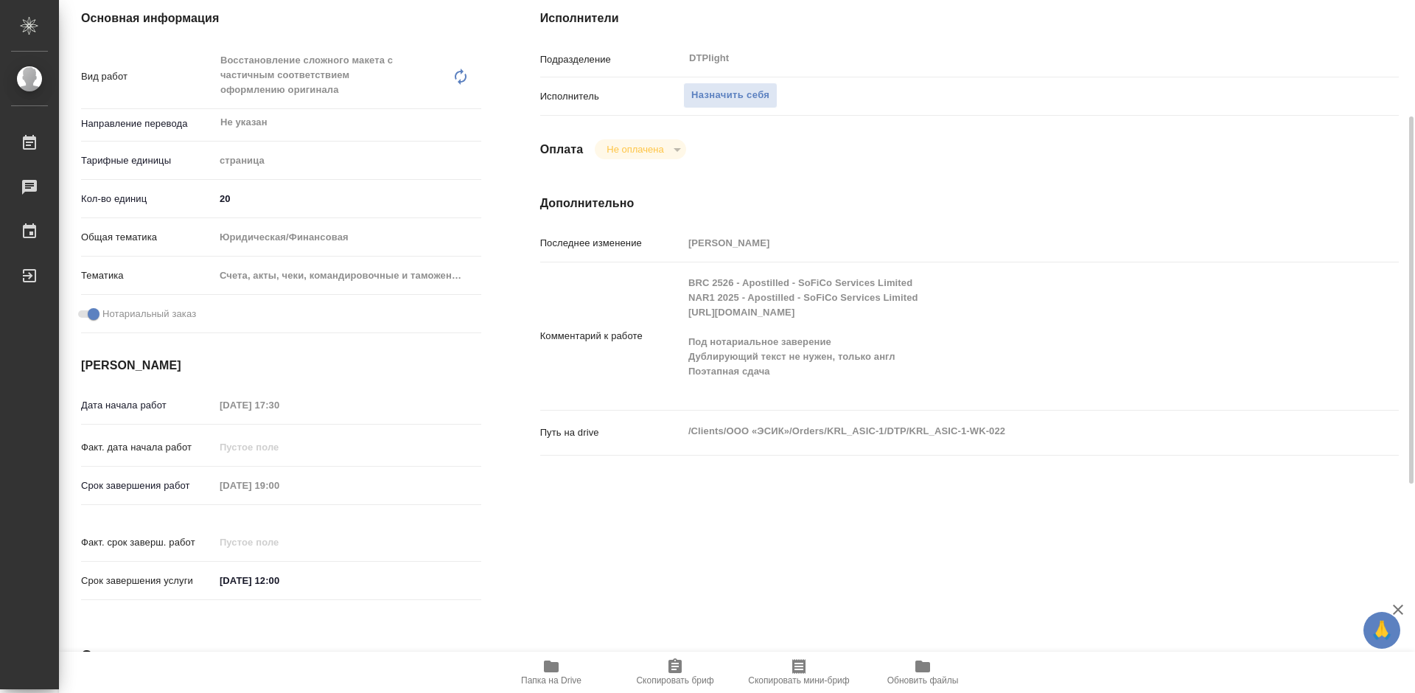
type textarea "x"
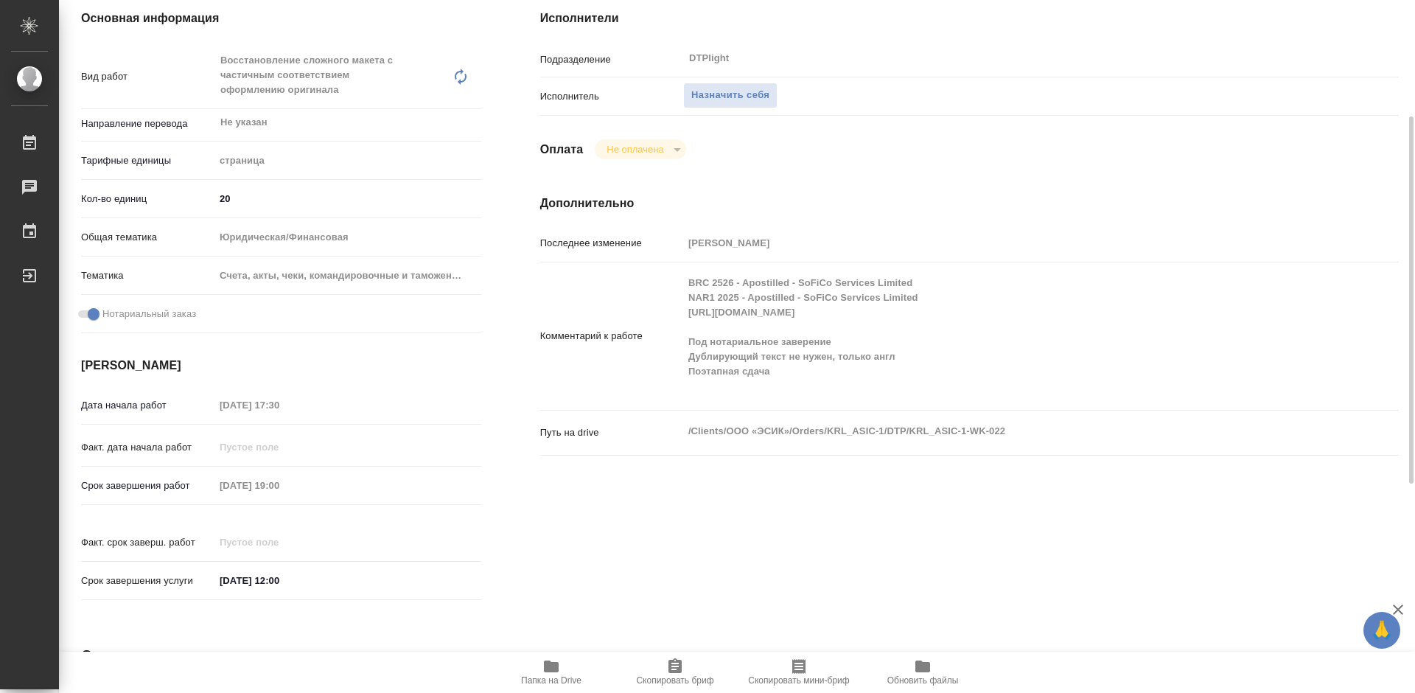
click at [550, 674] on icon "button" at bounding box center [551, 666] width 18 height 18
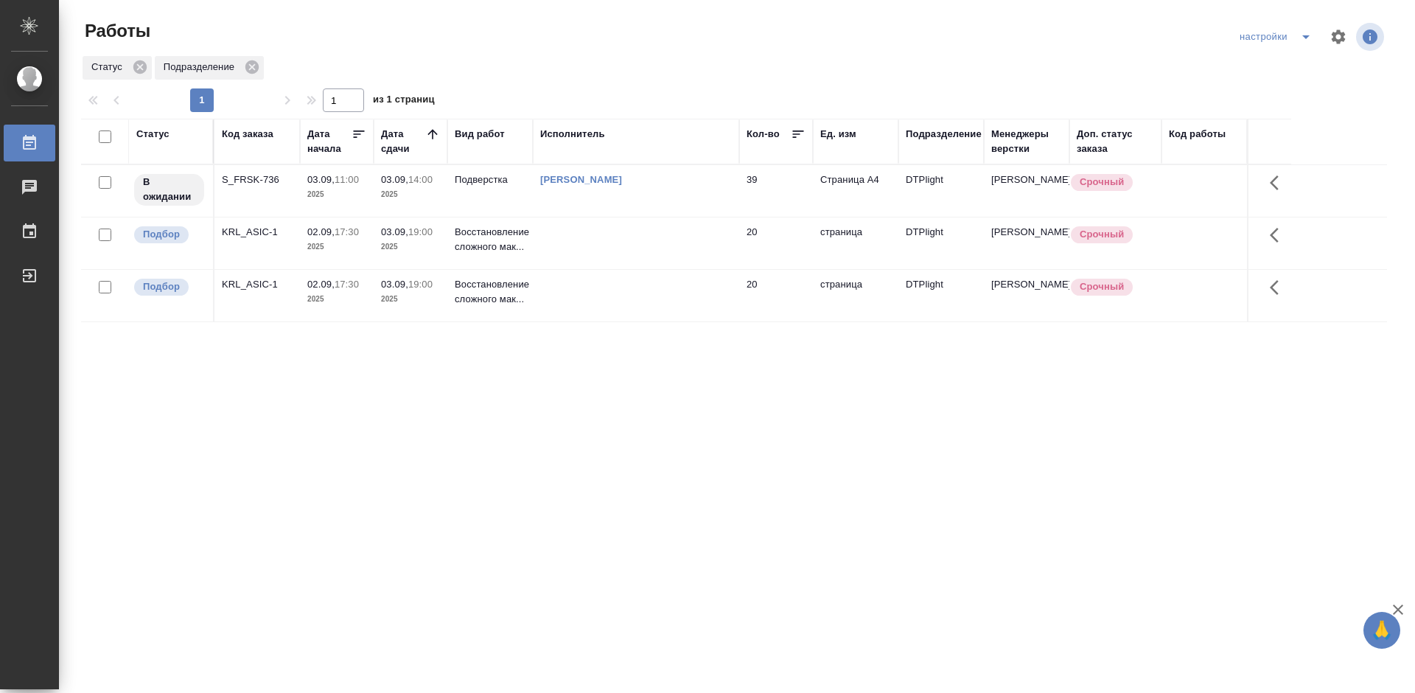
click at [252, 231] on div "KRL_ASIC-1" at bounding box center [257, 232] width 71 height 15
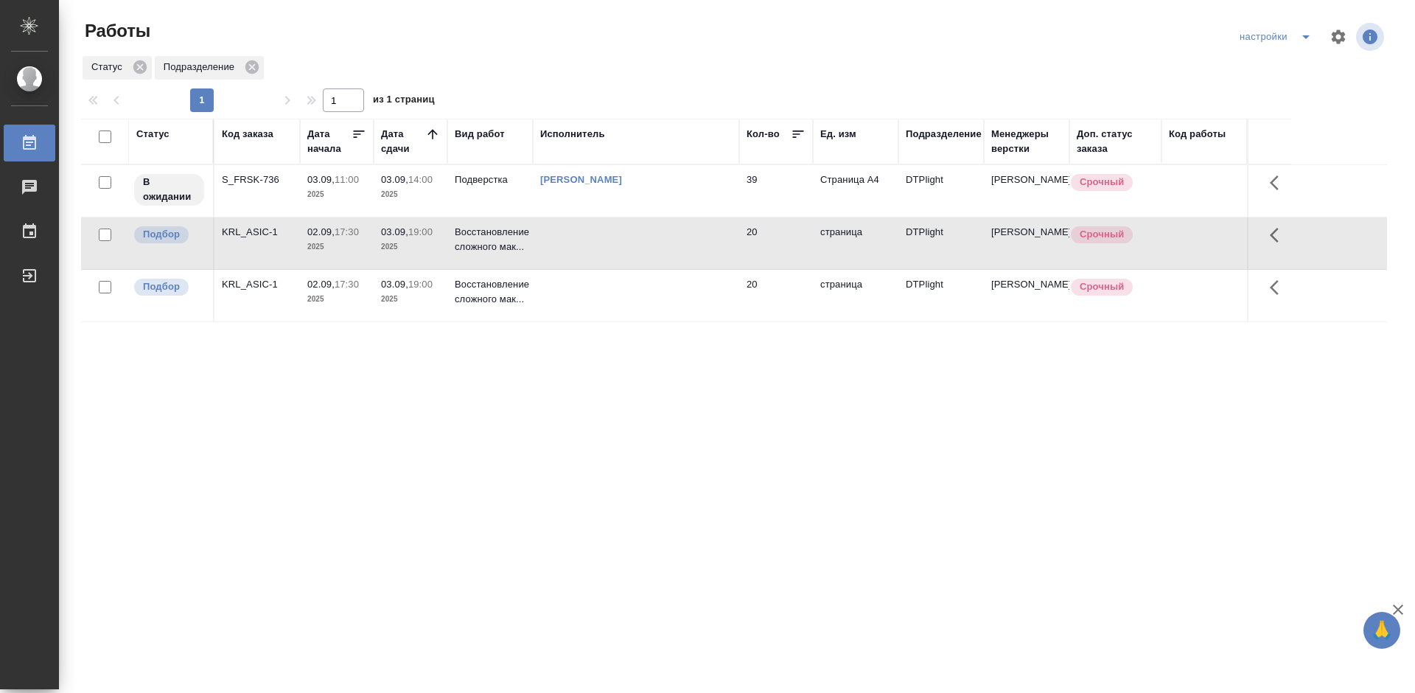
click at [252, 231] on div "KRL_ASIC-1" at bounding box center [257, 232] width 71 height 15
click at [256, 286] on div "KRL_ASIC-1" at bounding box center [257, 284] width 71 height 15
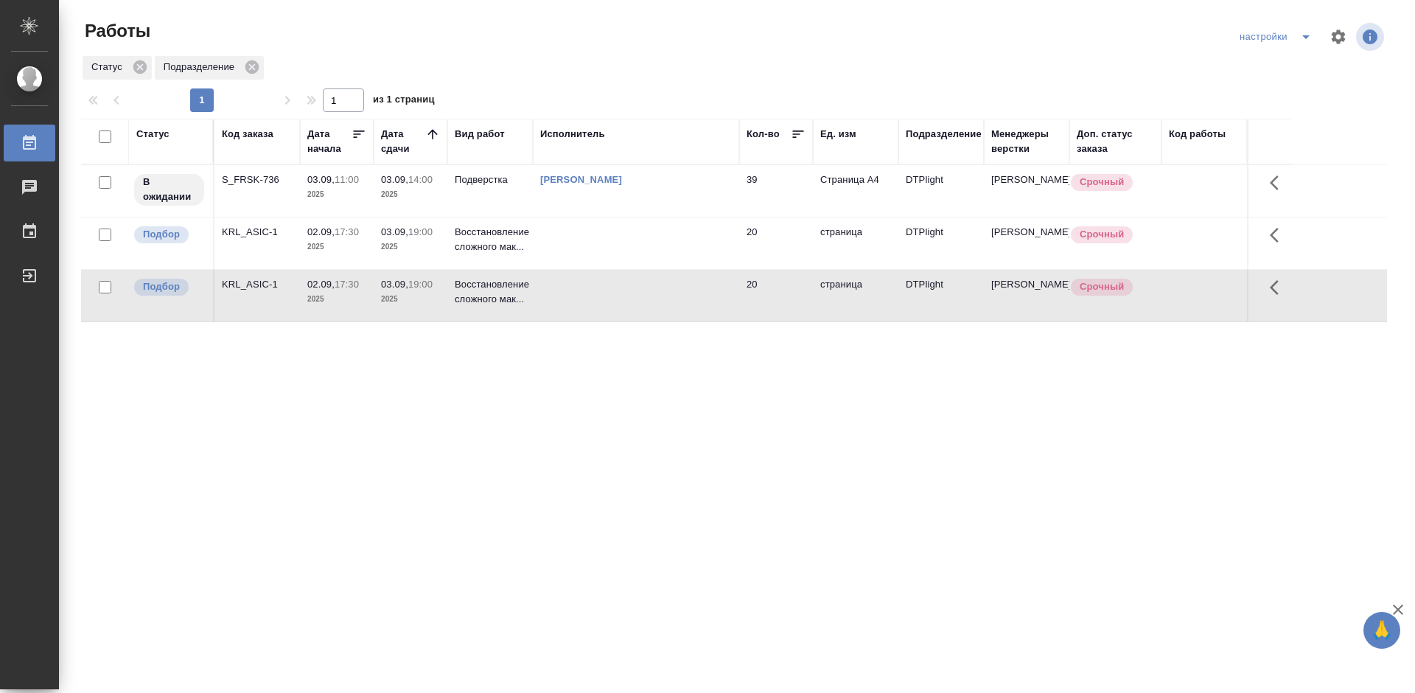
click at [256, 286] on div "KRL_ASIC-1" at bounding box center [257, 284] width 71 height 15
click at [258, 281] on div "KRL_ASIC-1" at bounding box center [257, 284] width 71 height 15
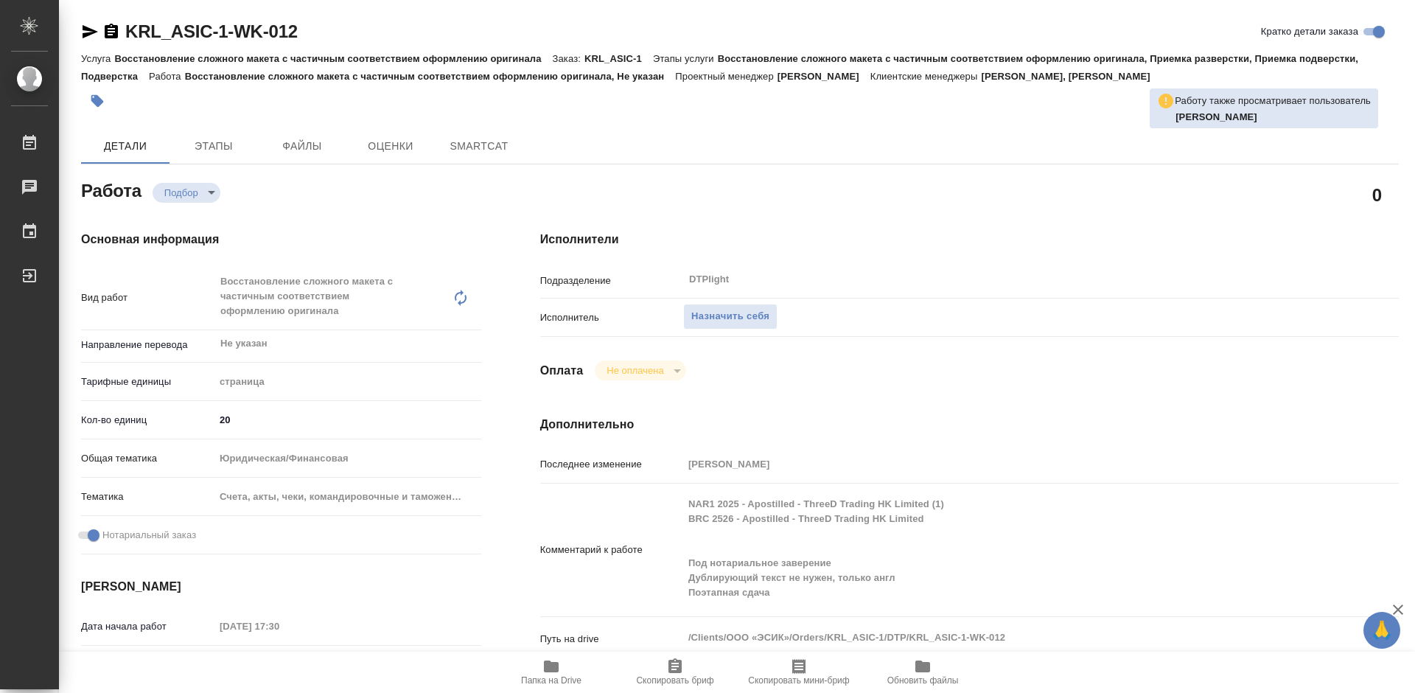
type textarea "x"
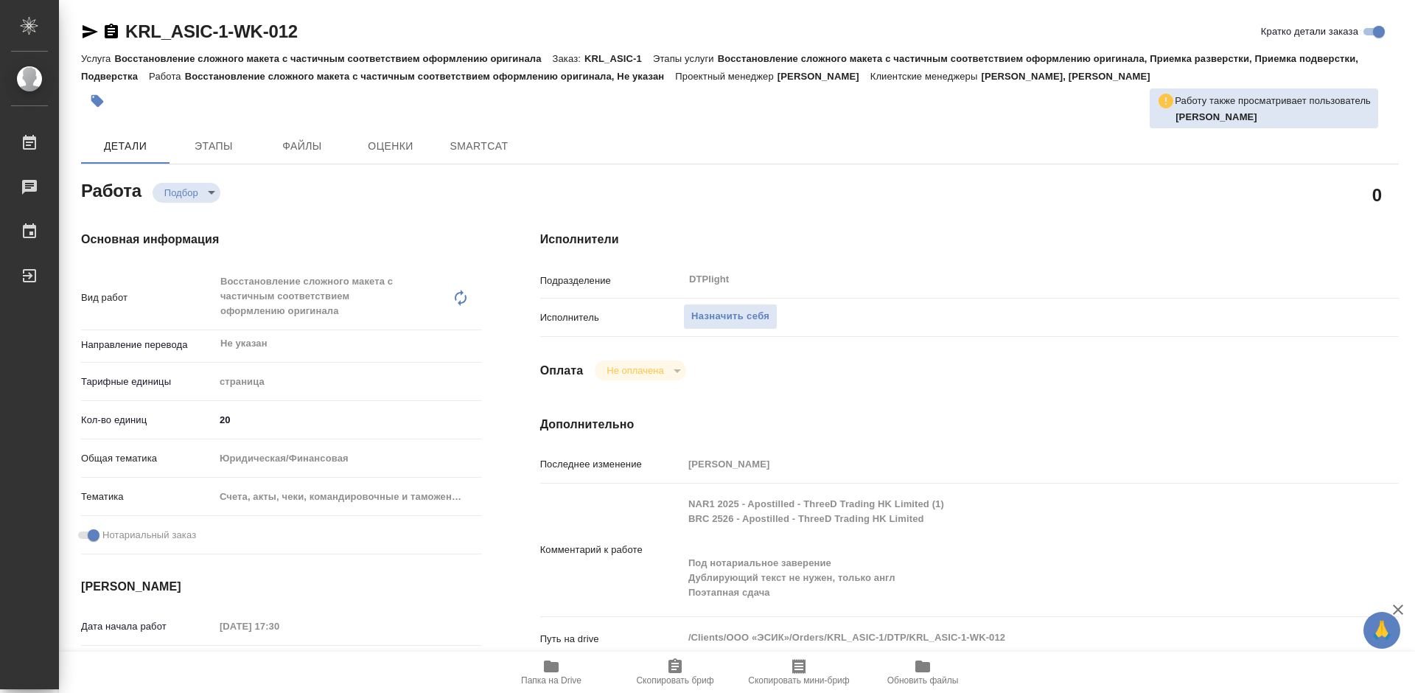
type textarea "x"
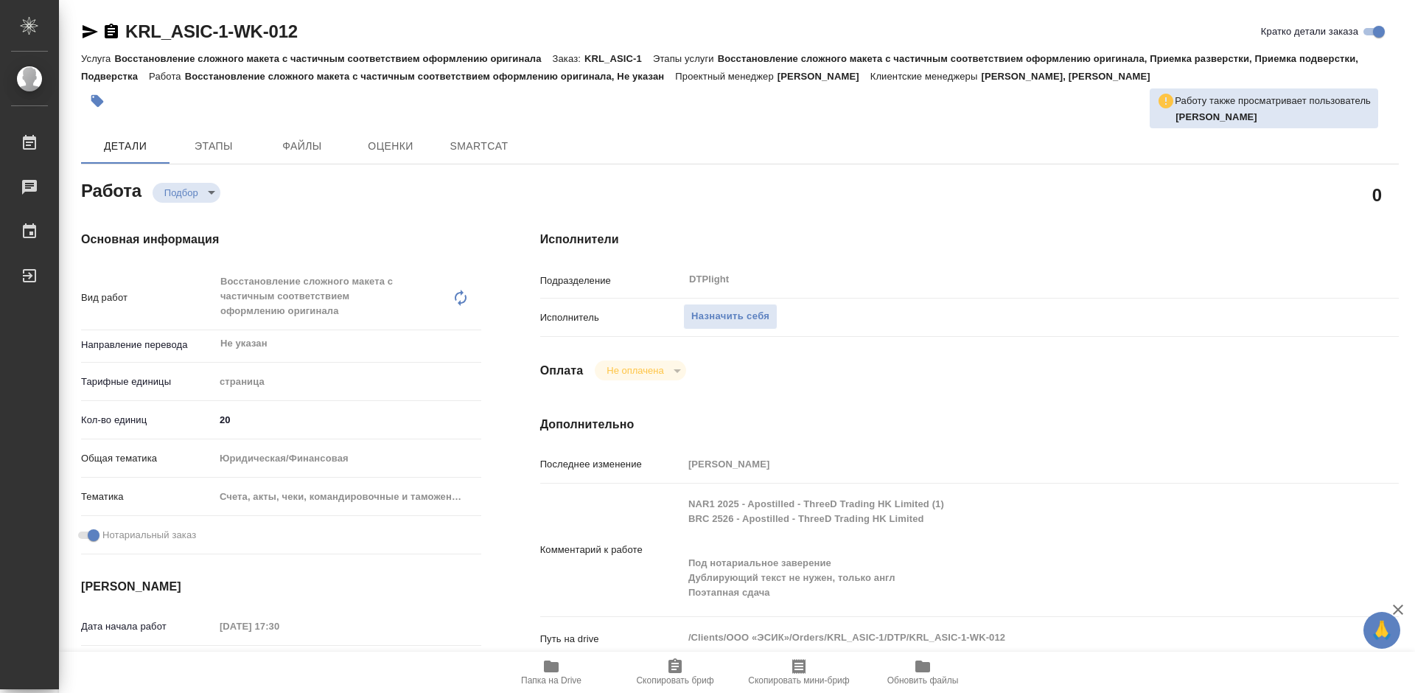
type textarea "x"
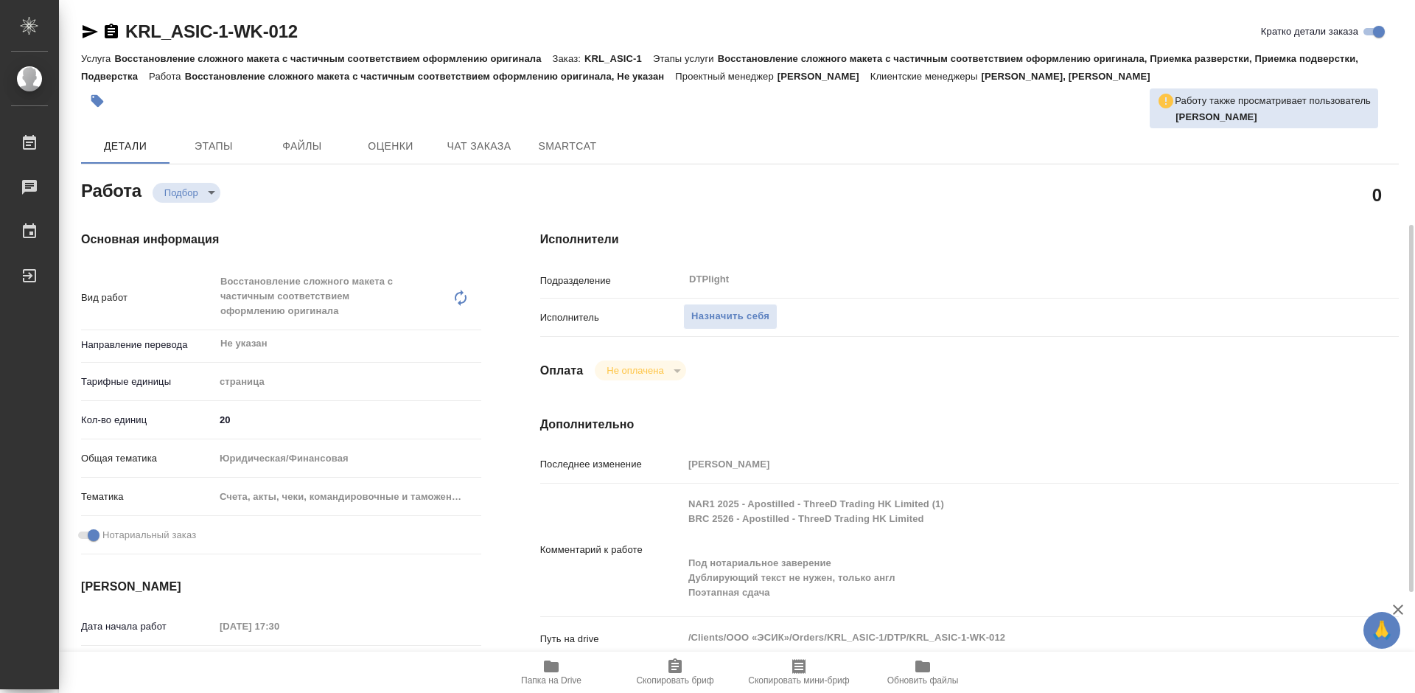
scroll to position [295, 0]
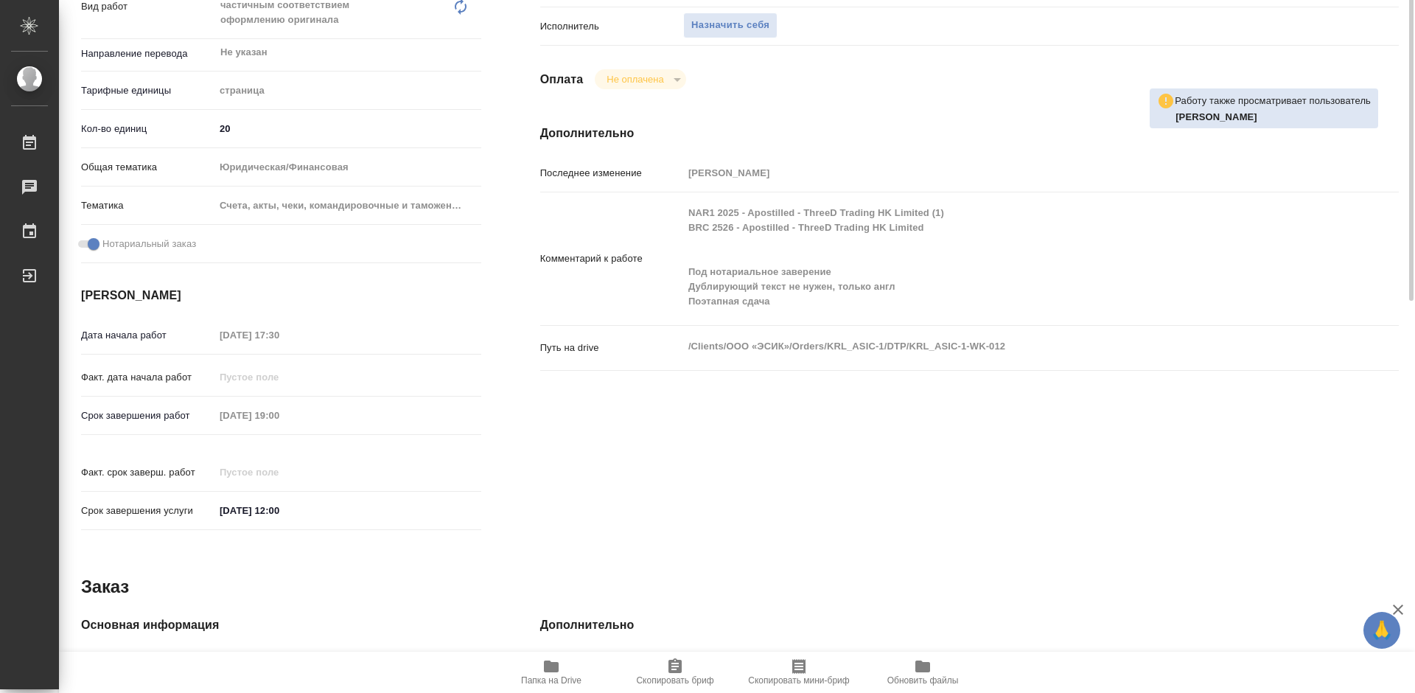
type textarea "x"
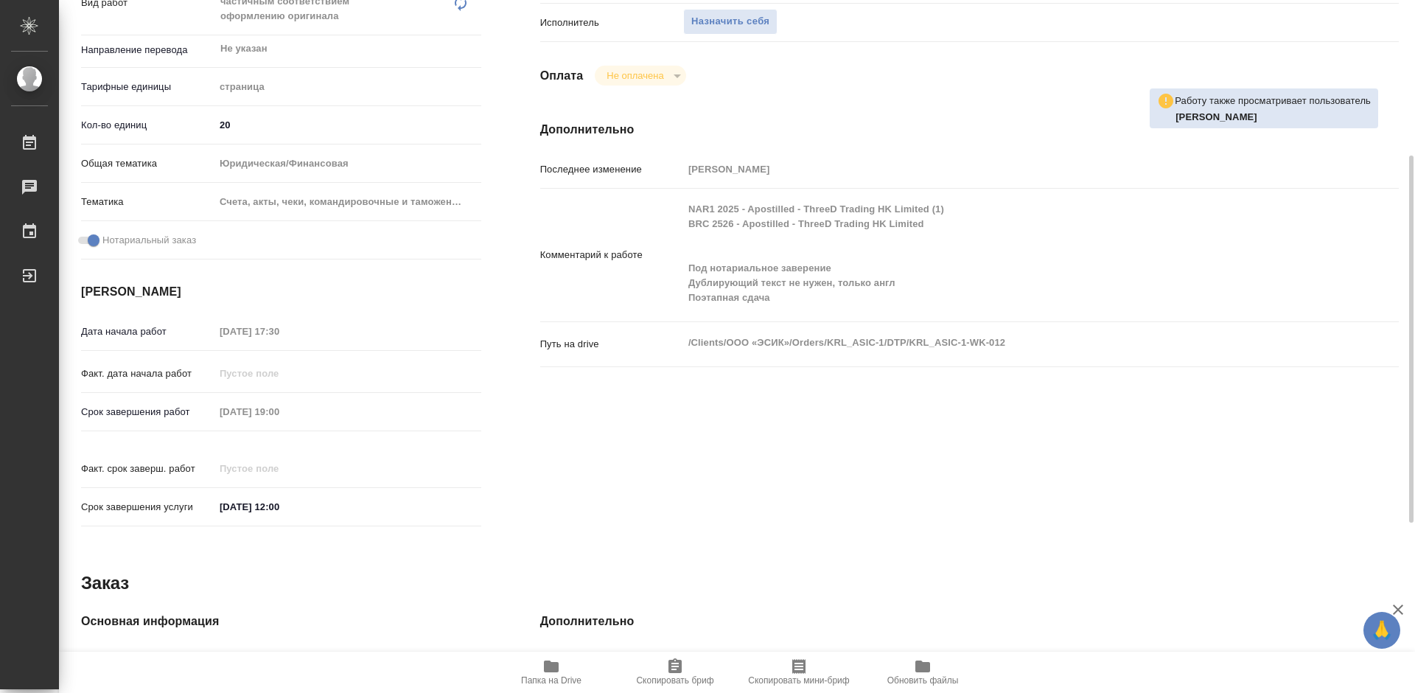
type textarea "x"
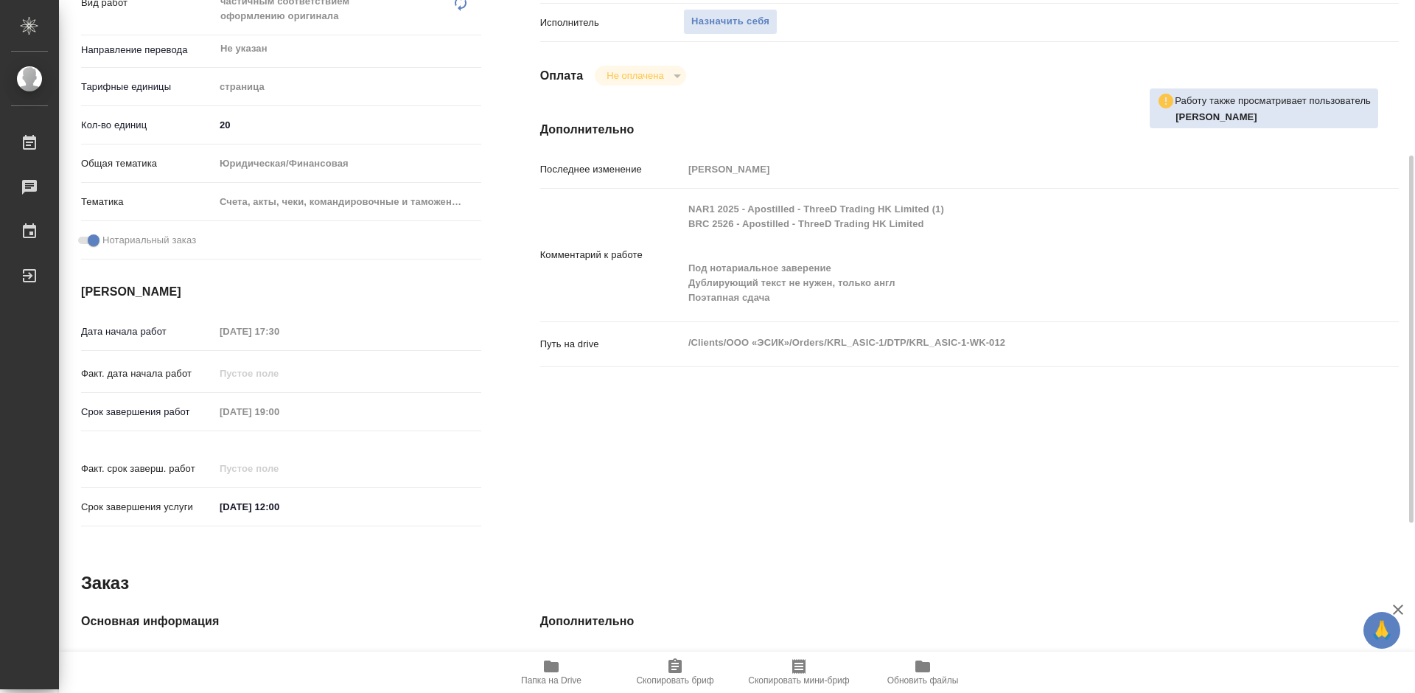
click at [560, 670] on span "Папка на Drive" at bounding box center [551, 671] width 106 height 28
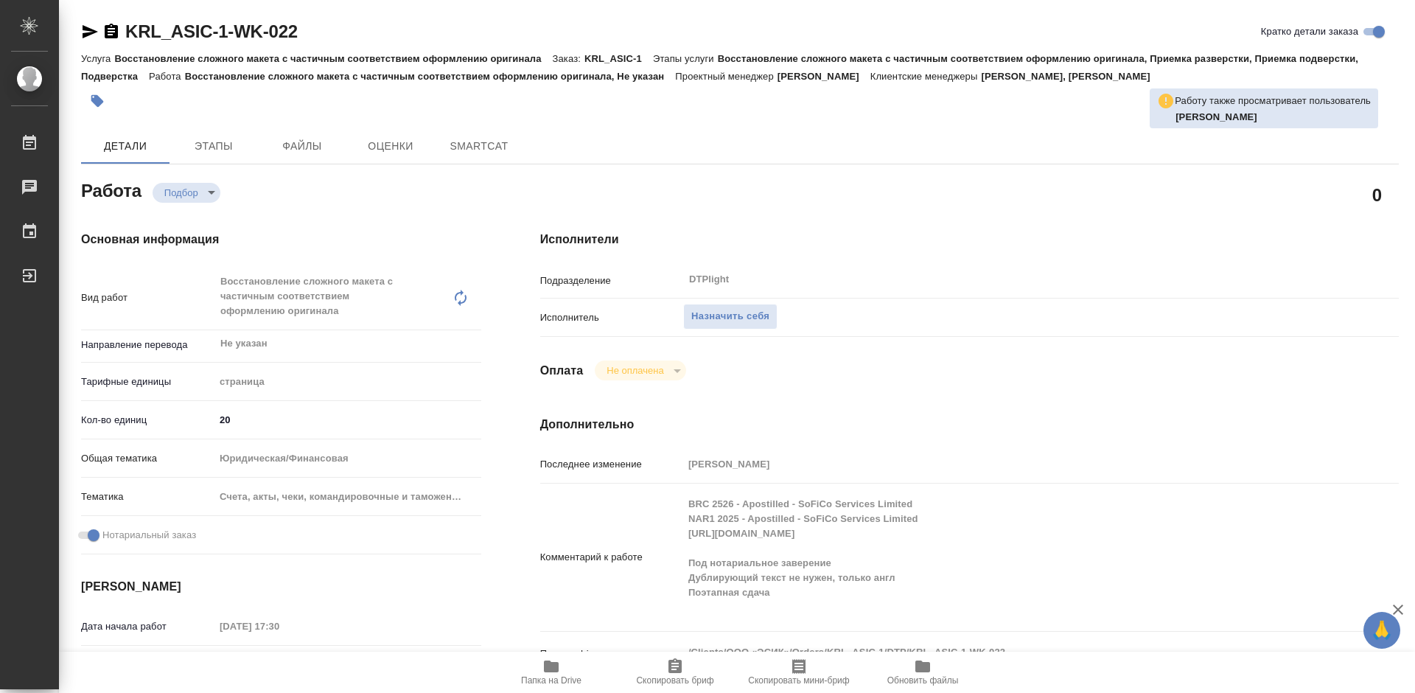
type textarea "x"
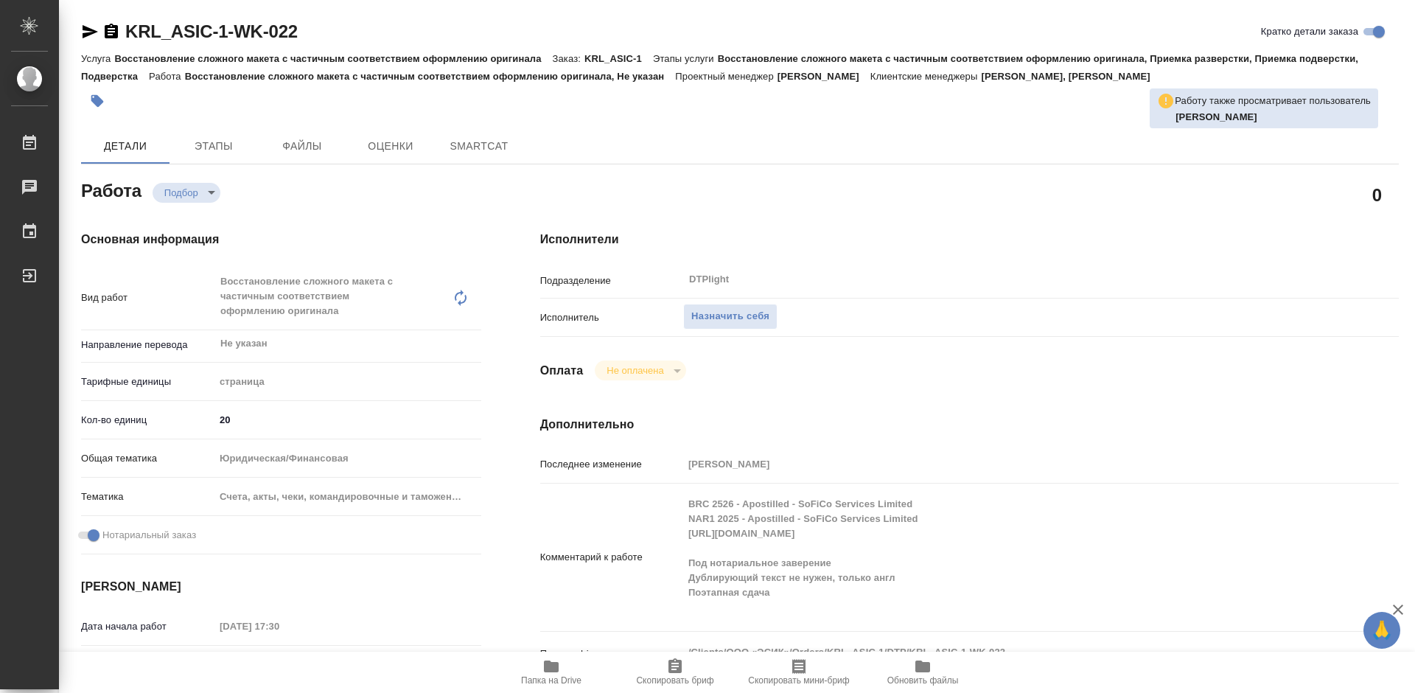
type textarea "x"
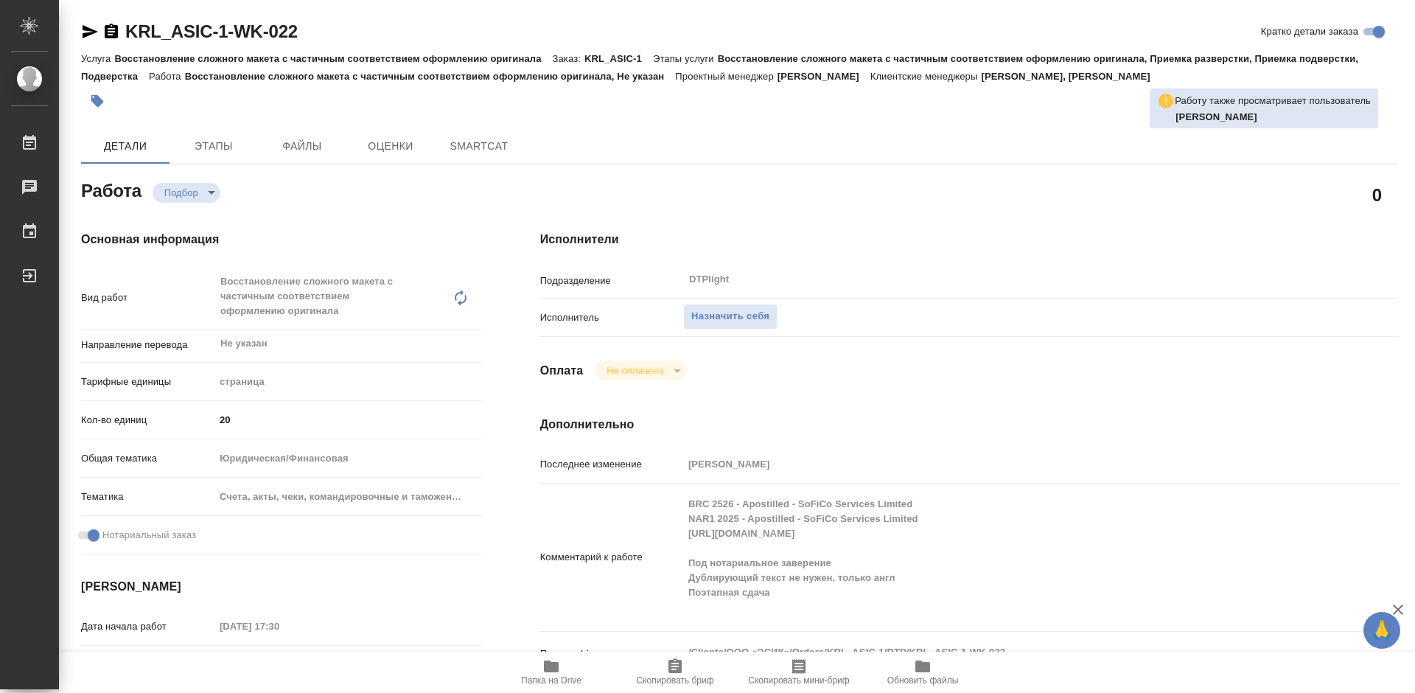
type textarea "x"
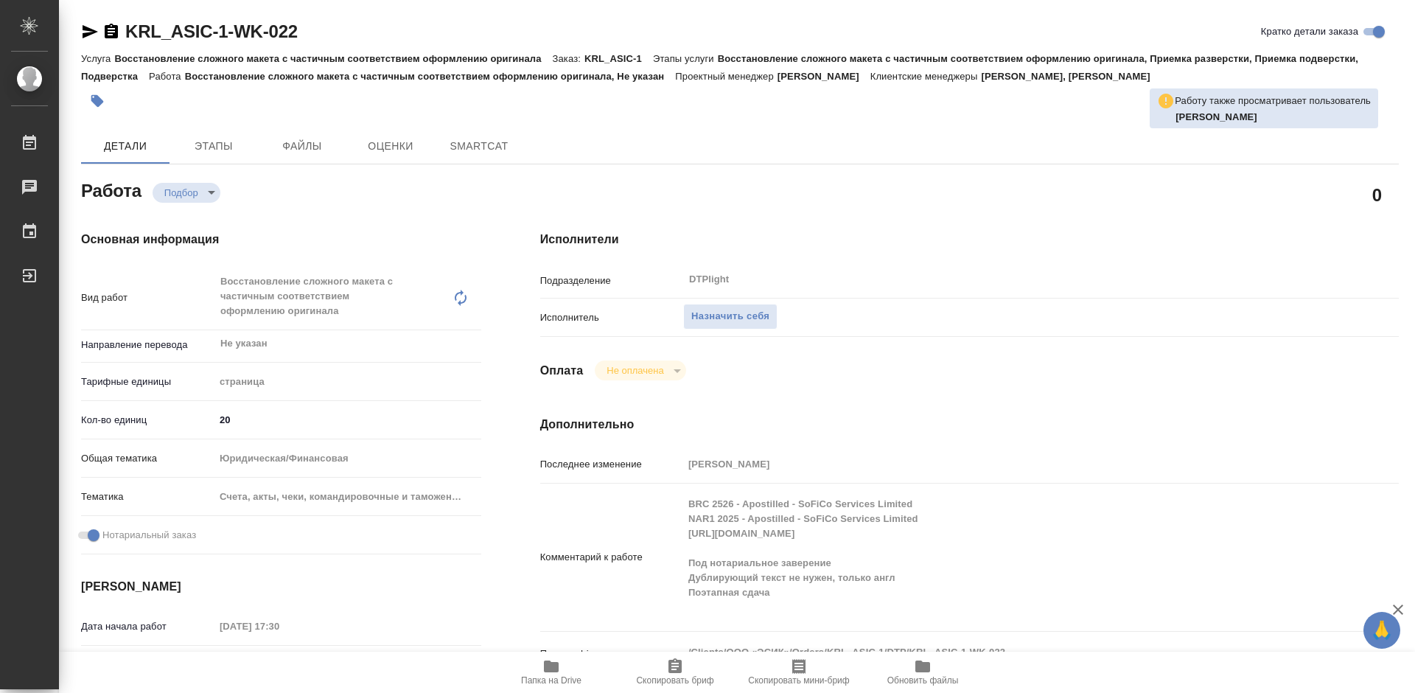
type textarea "x"
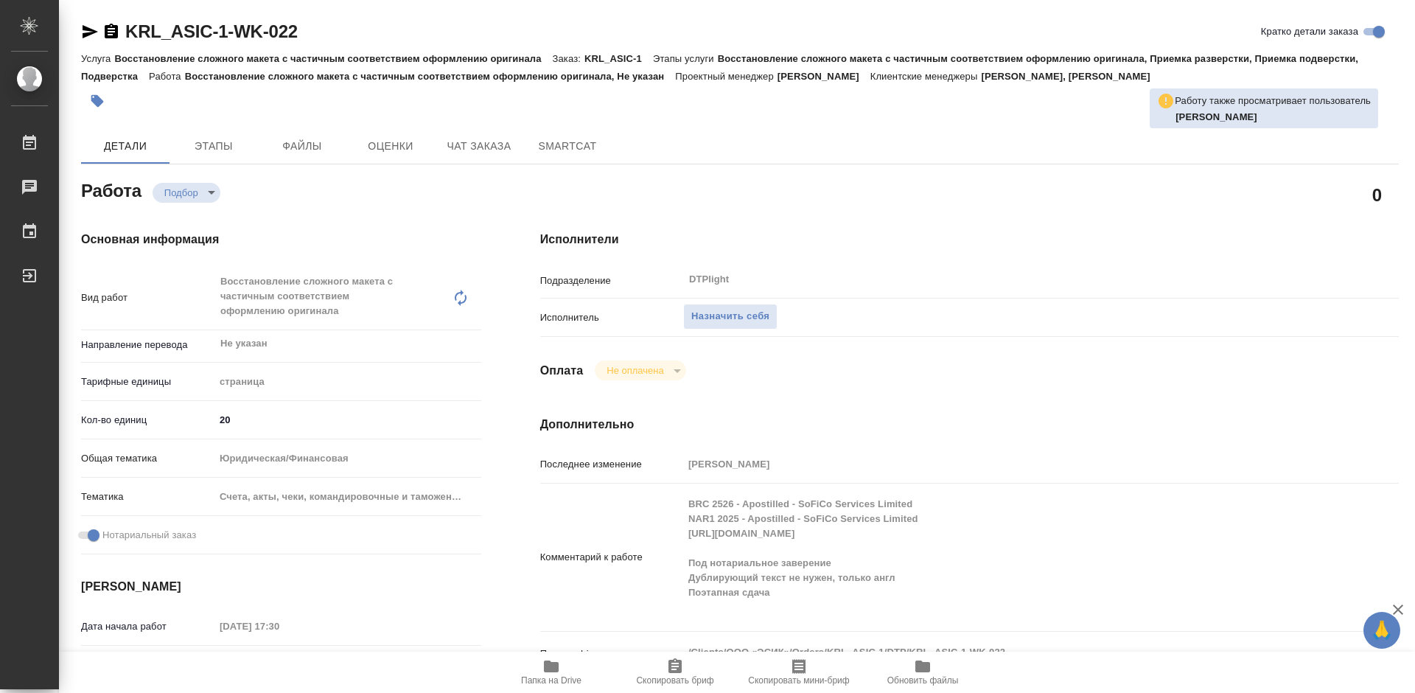
type textarea "x"
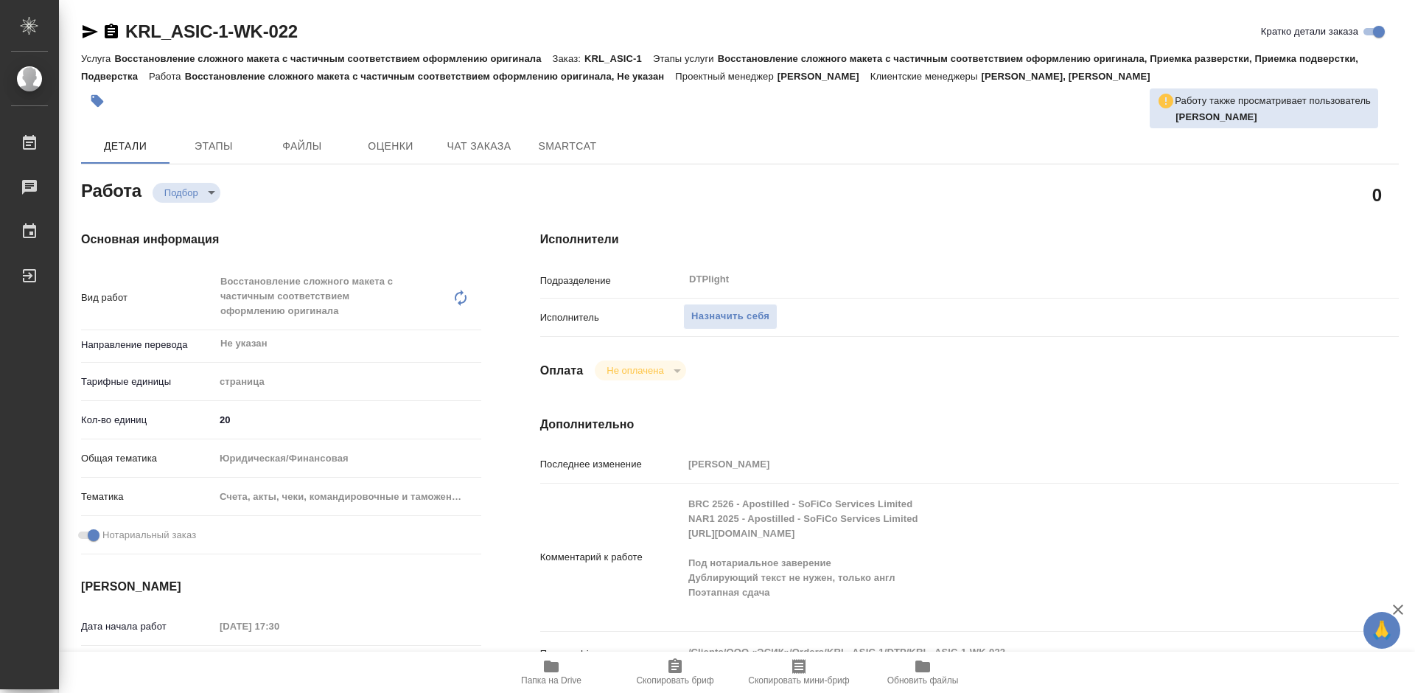
type textarea "x"
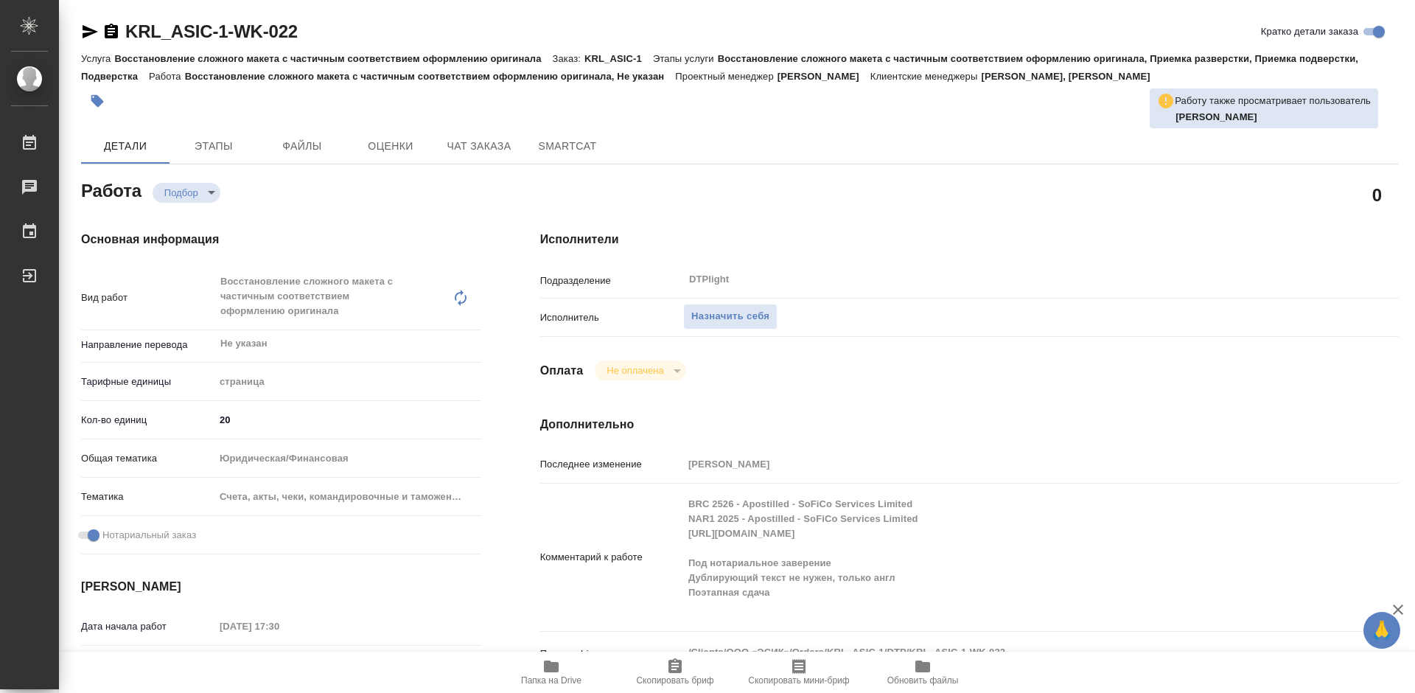
scroll to position [74, 0]
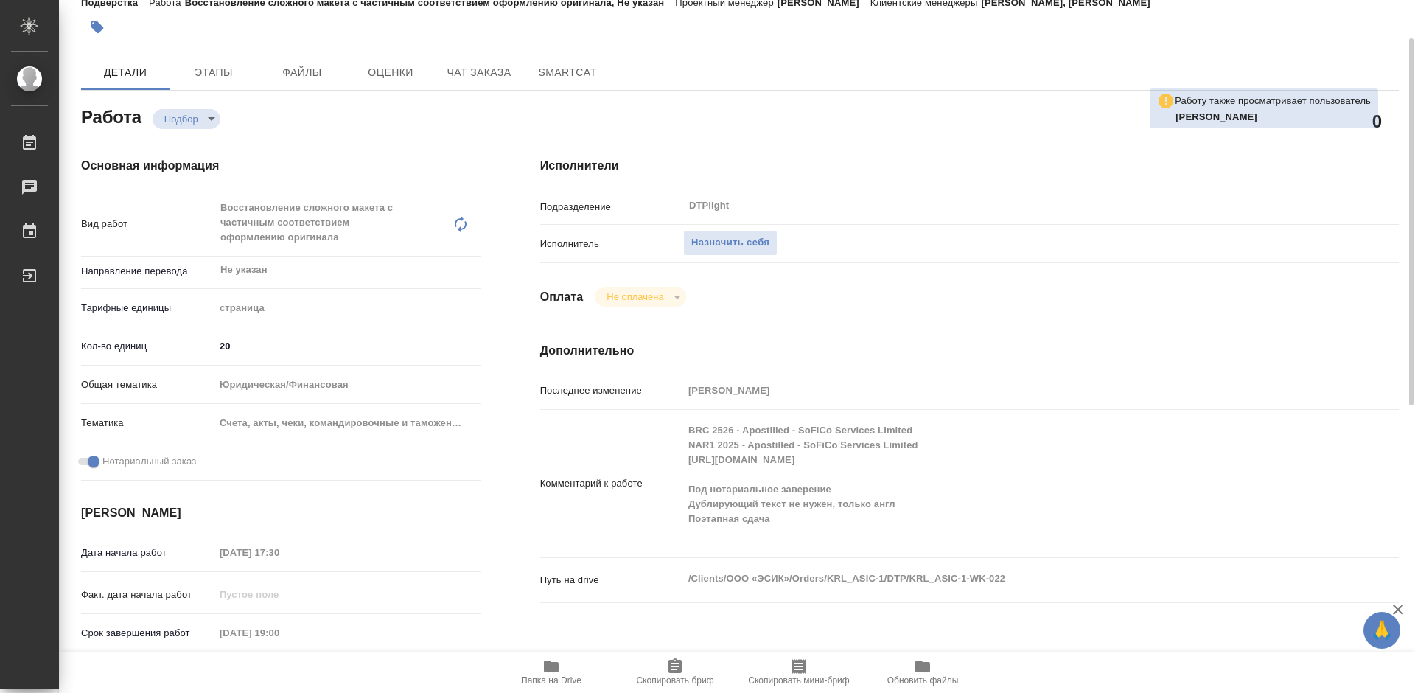
click at [559, 663] on icon "button" at bounding box center [551, 666] width 18 height 18
click at [560, 663] on span "Папка на Drive" at bounding box center [551, 671] width 106 height 28
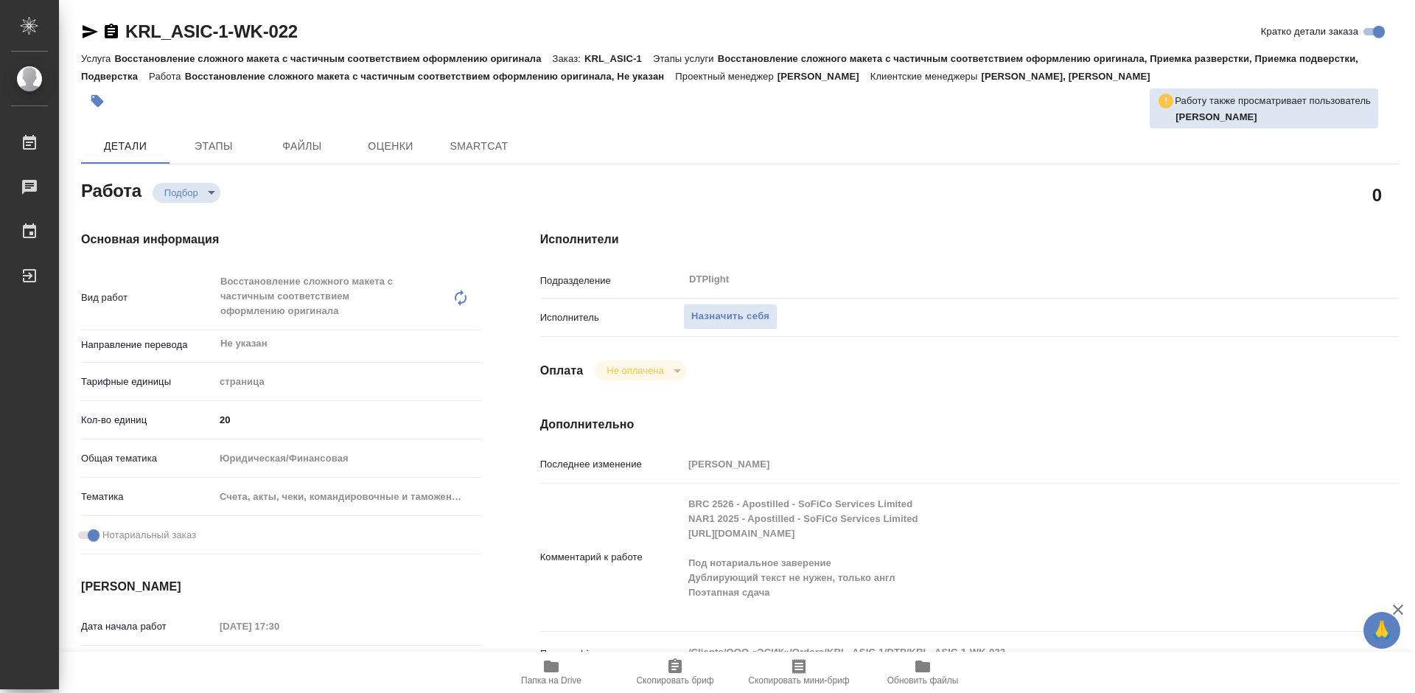
type textarea "x"
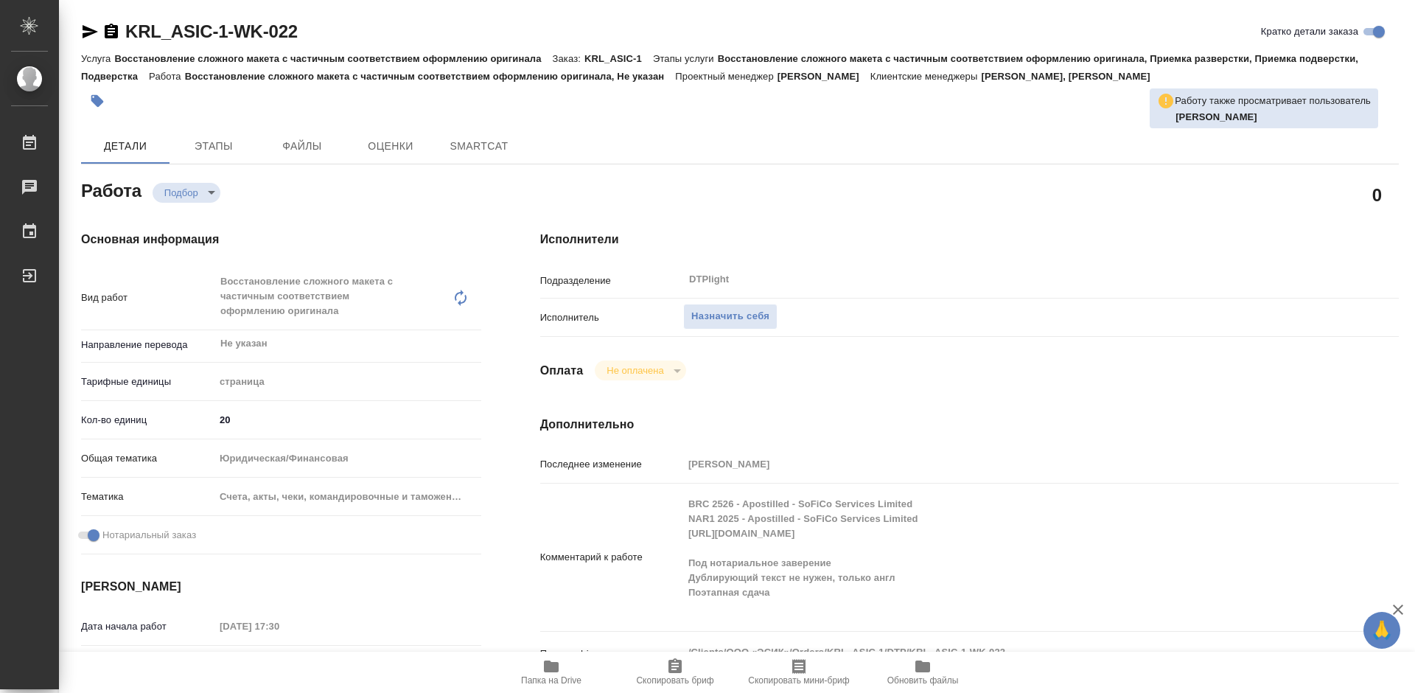
type textarea "x"
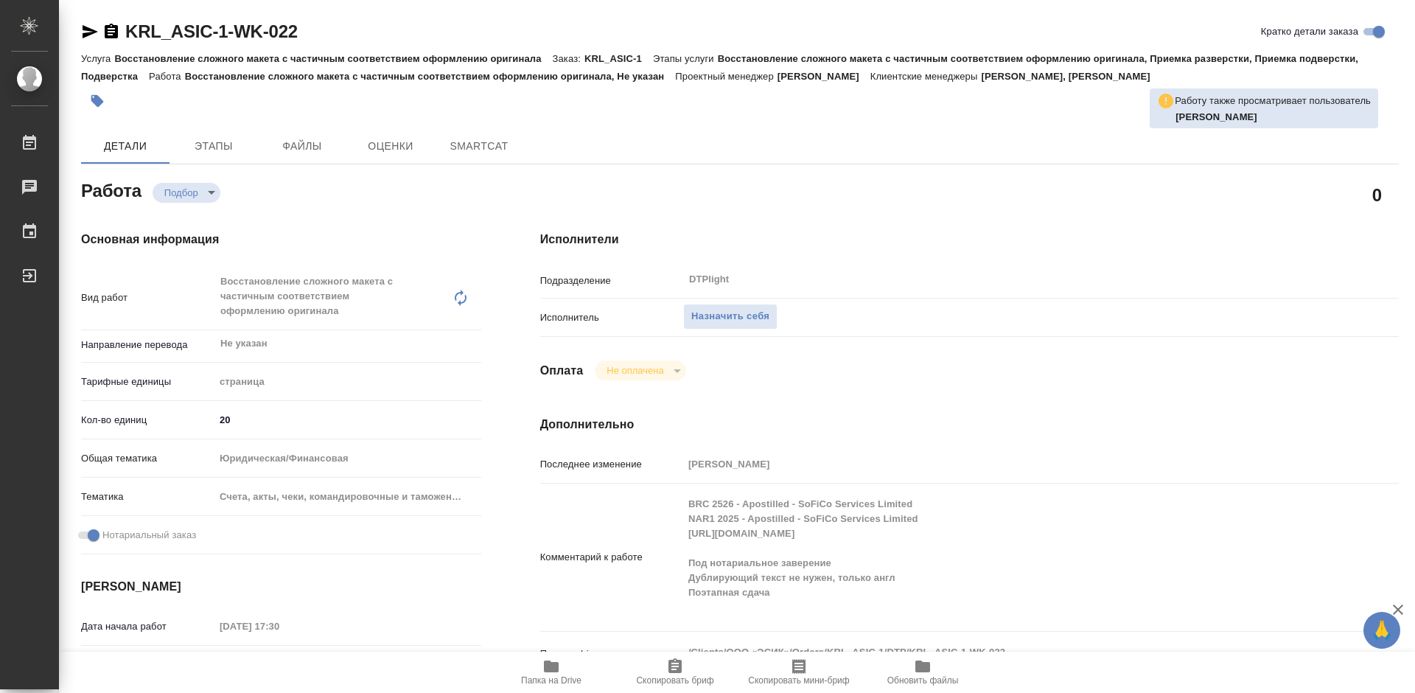
type textarea "x"
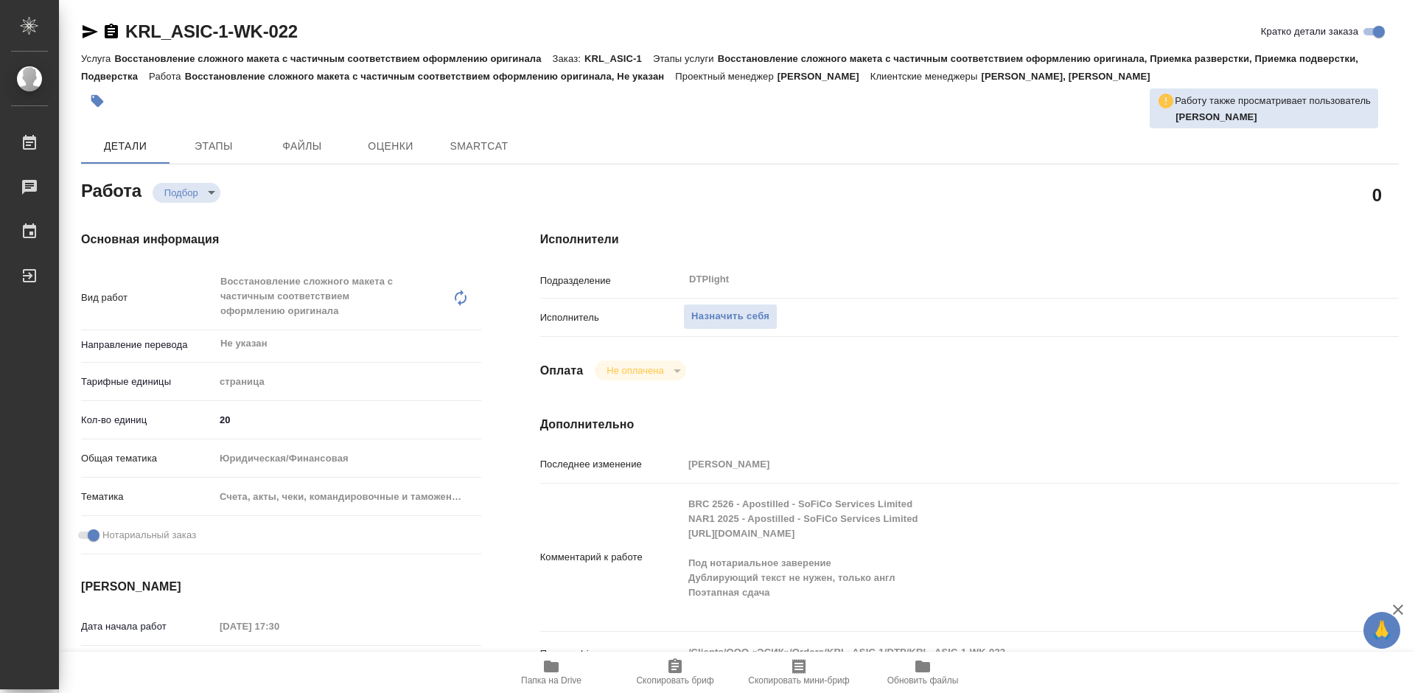
type textarea "x"
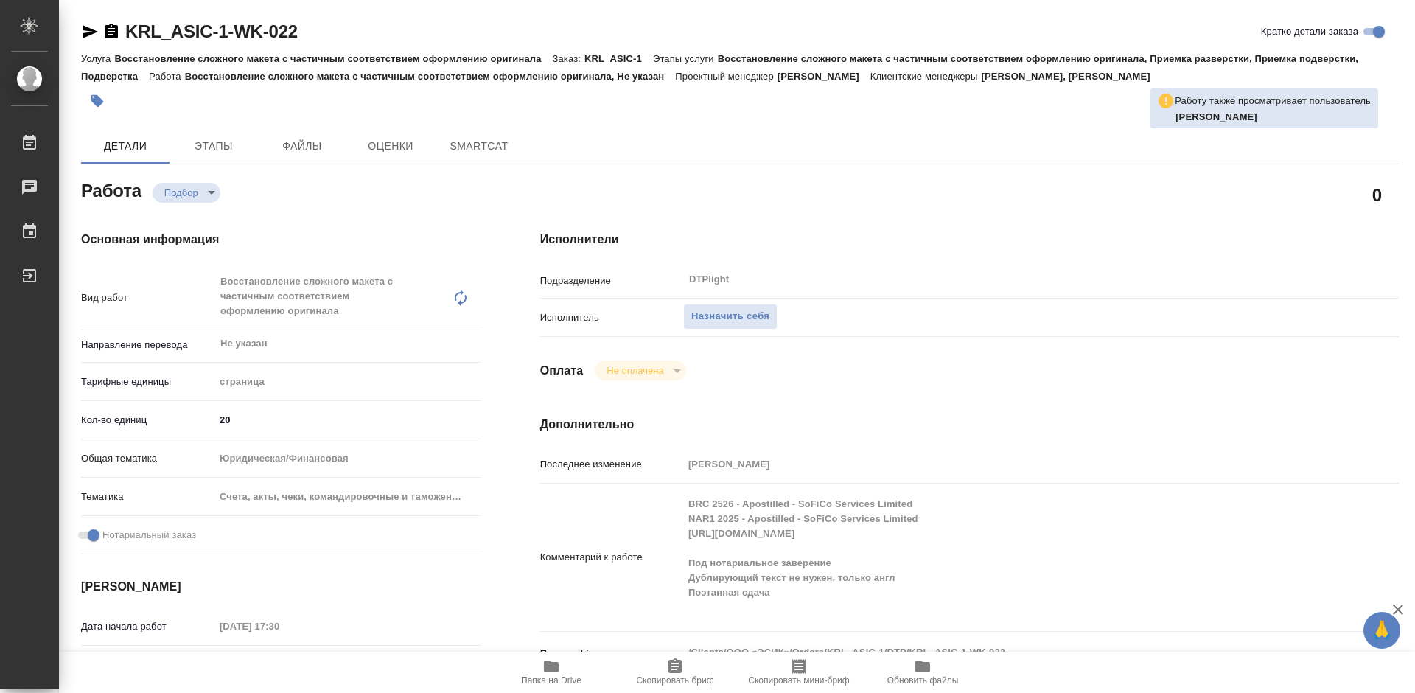
type textarea "x"
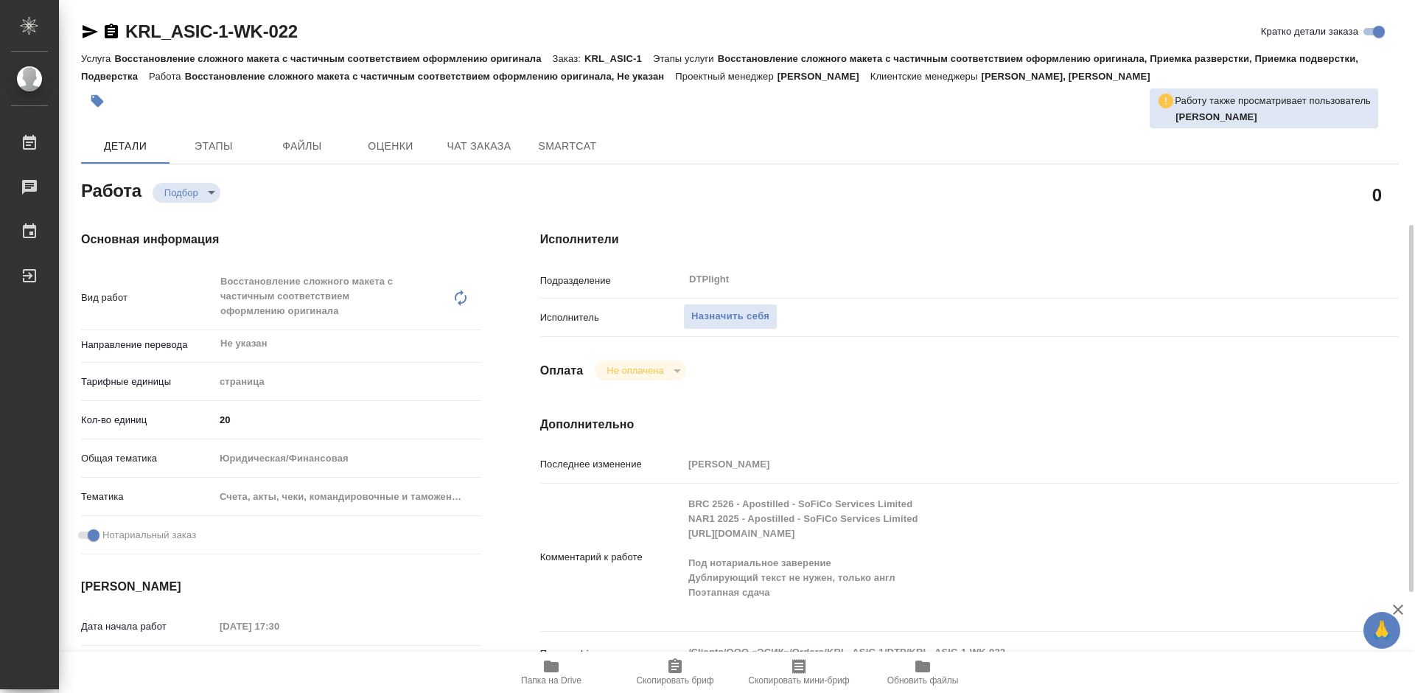
scroll to position [221, 0]
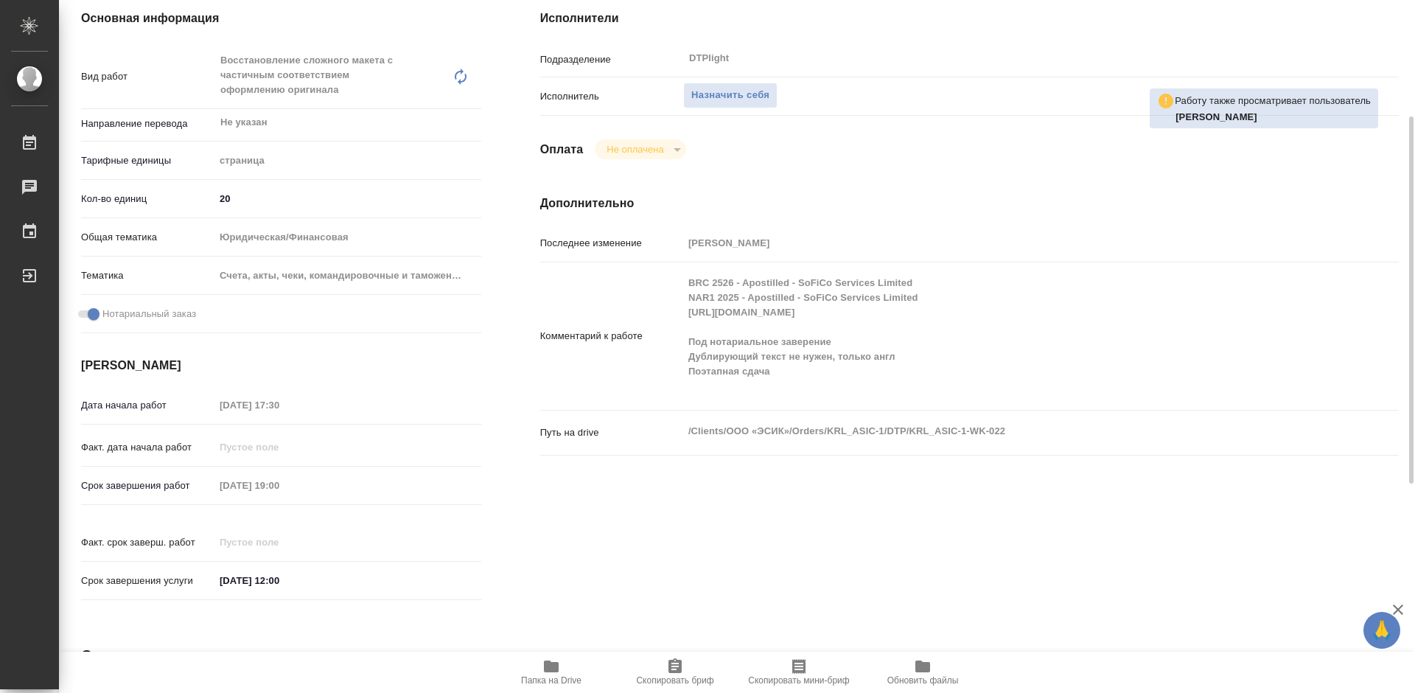
type textarea "x"
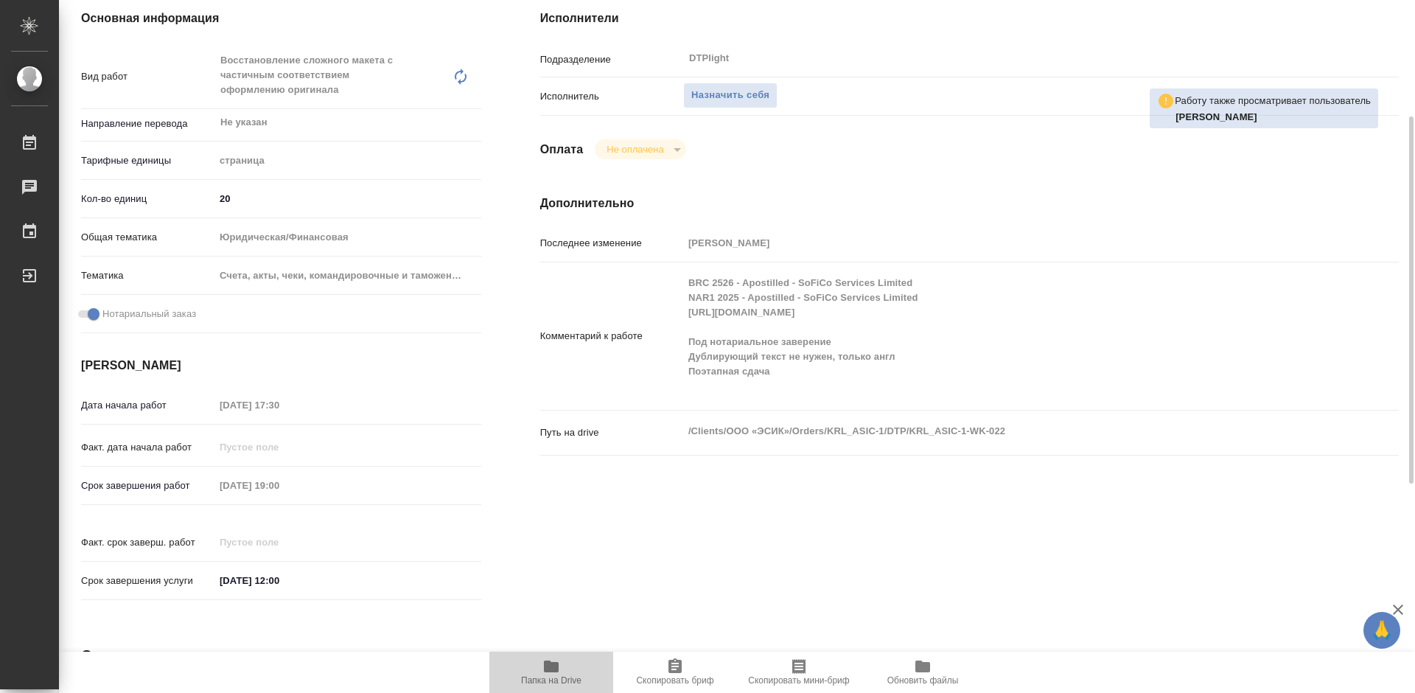
click at [551, 677] on span "Папка на Drive" at bounding box center [551, 680] width 60 height 10
type textarea "x"
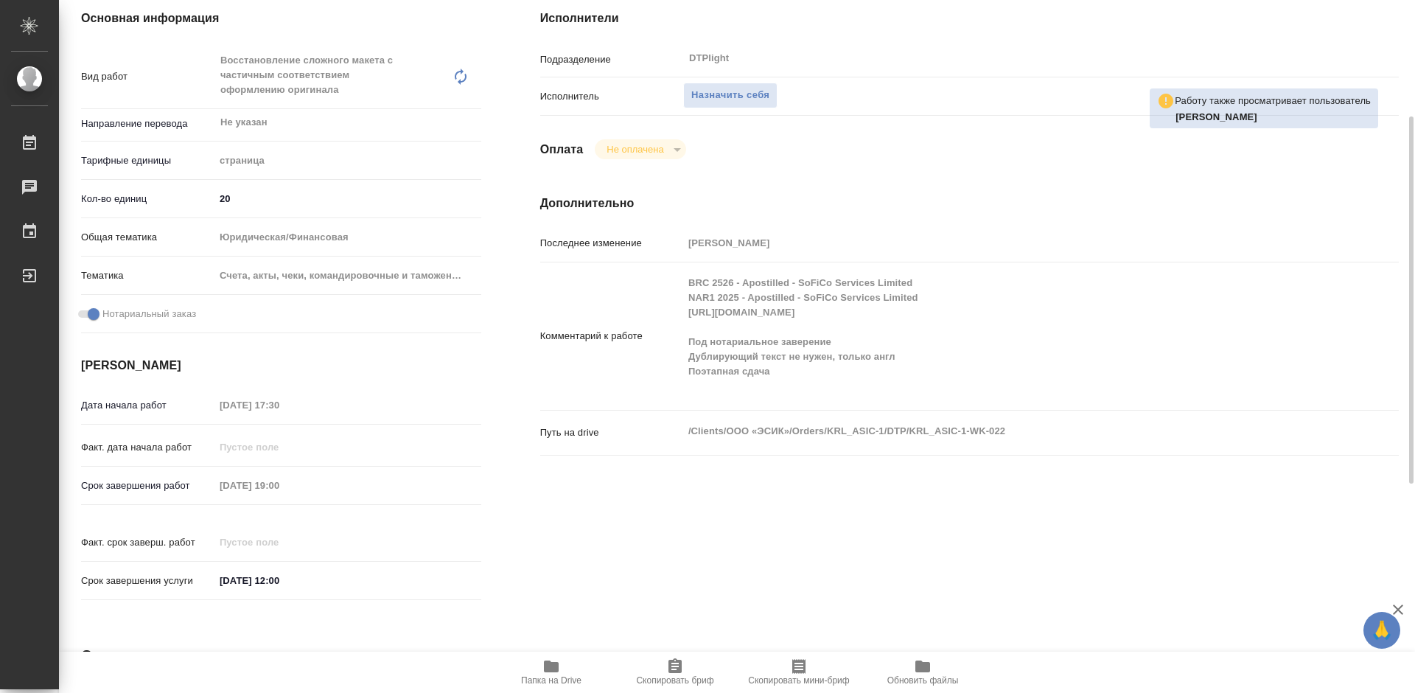
type textarea "x"
